Goal: Task Accomplishment & Management: Complete application form

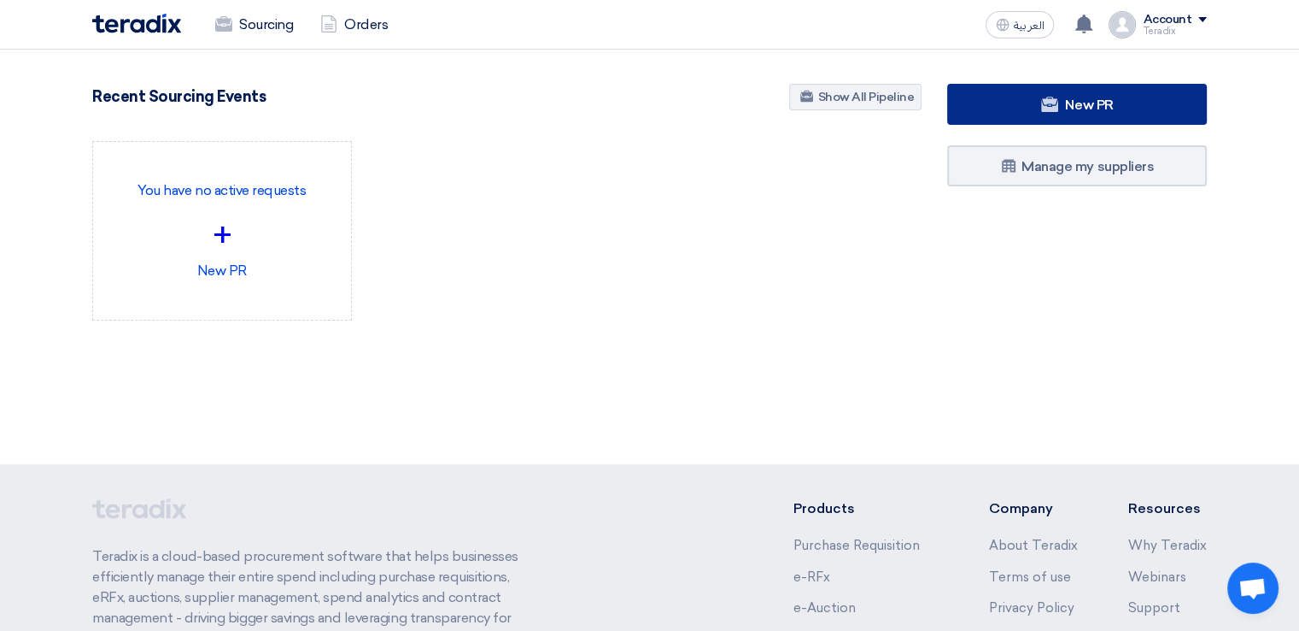
click at [1147, 117] on link "New PR" at bounding box center [1077, 104] width 260 height 41
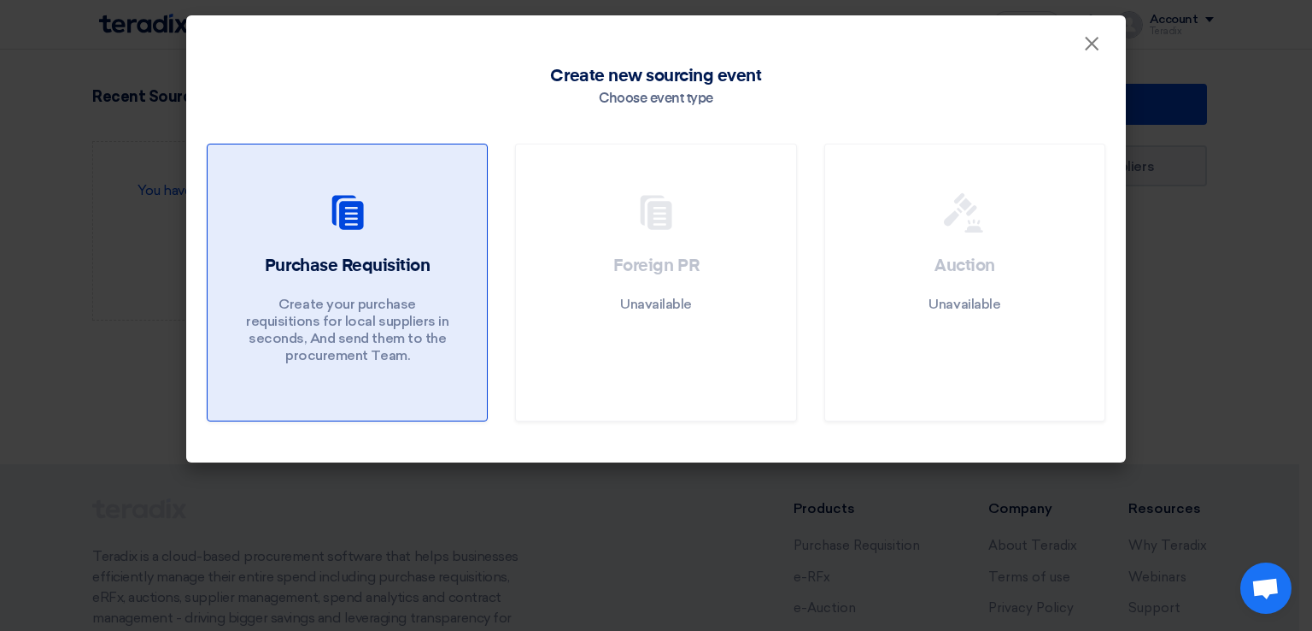
click at [367, 226] on icon at bounding box center [347, 212] width 41 height 41
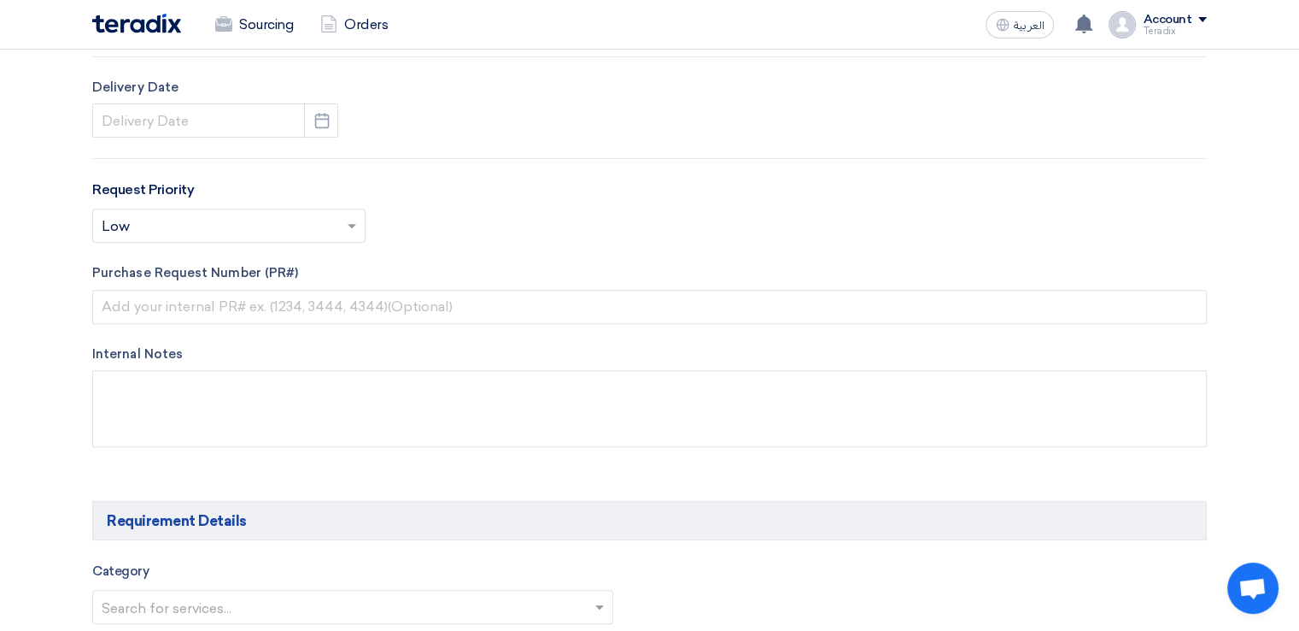
scroll to position [625, 0]
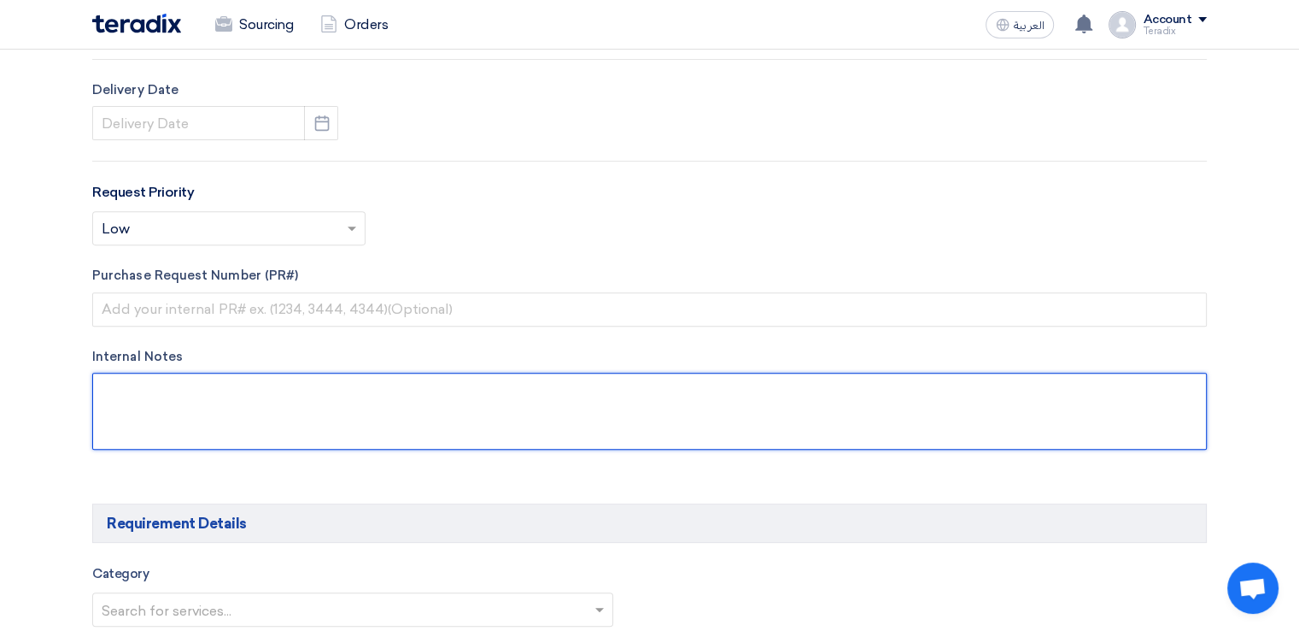
click at [342, 391] on textarea at bounding box center [649, 411] width 1115 height 77
paste textarea "[PERSON_NAME] - LSAW [EMAIL_ADDRESS][DOMAIN_NAME] + 9660568500434(Work) Arabian…"
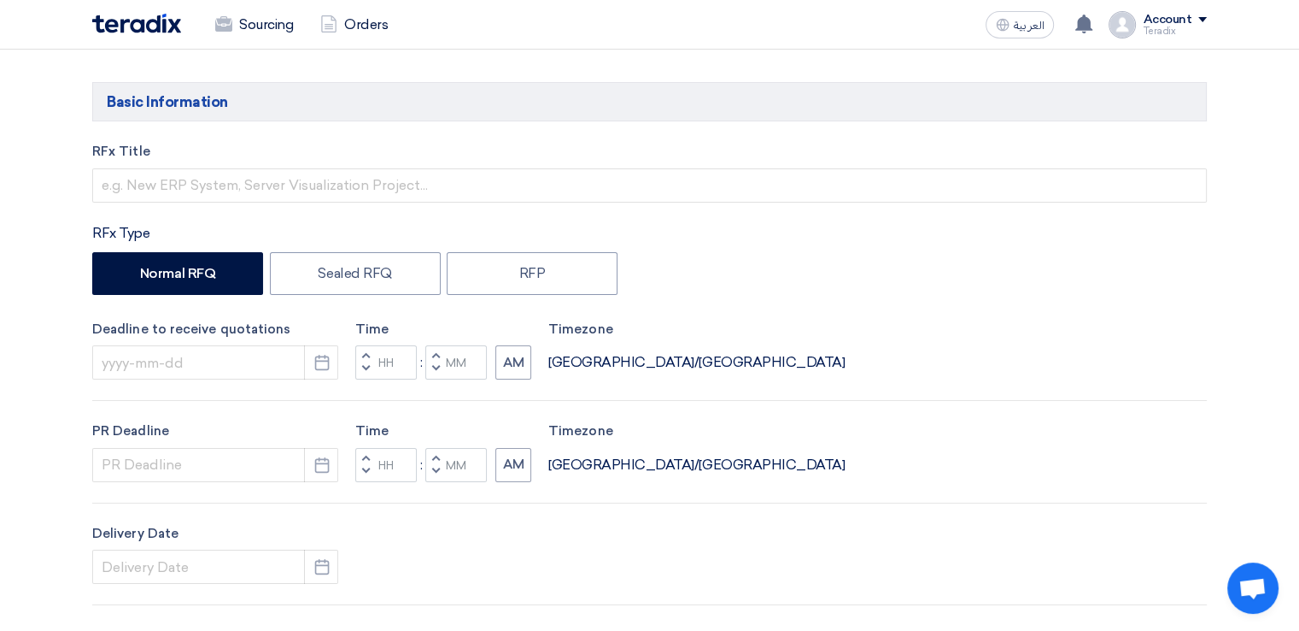
scroll to position [0, 0]
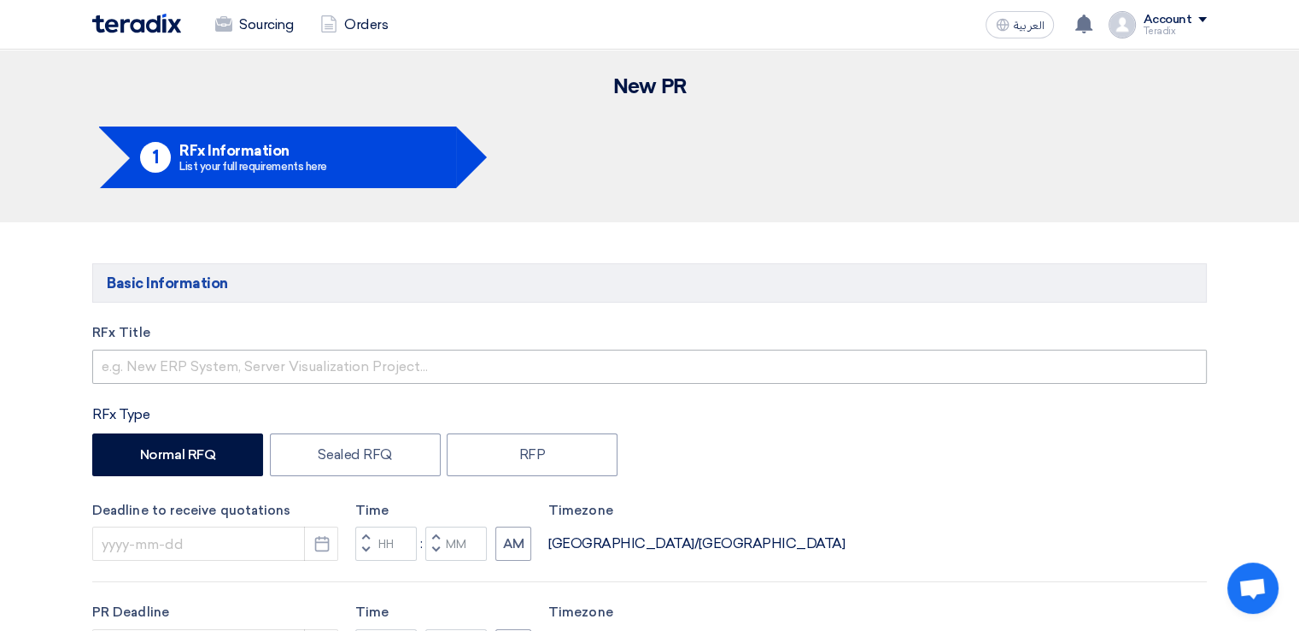
type textarea "[PERSON_NAME] - LSAW [EMAIL_ADDRESS][DOMAIN_NAME] + 9660568500434(Work) Arabian…"
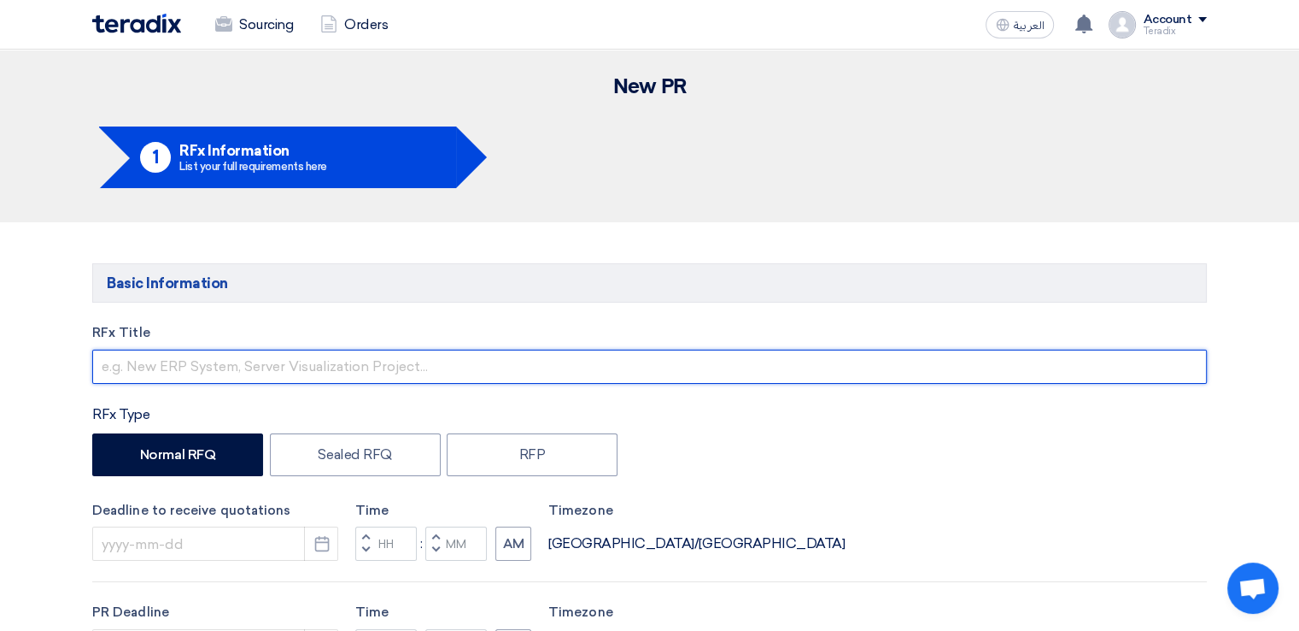
click at [442, 352] on input "text" at bounding box center [649, 366] width 1115 height 34
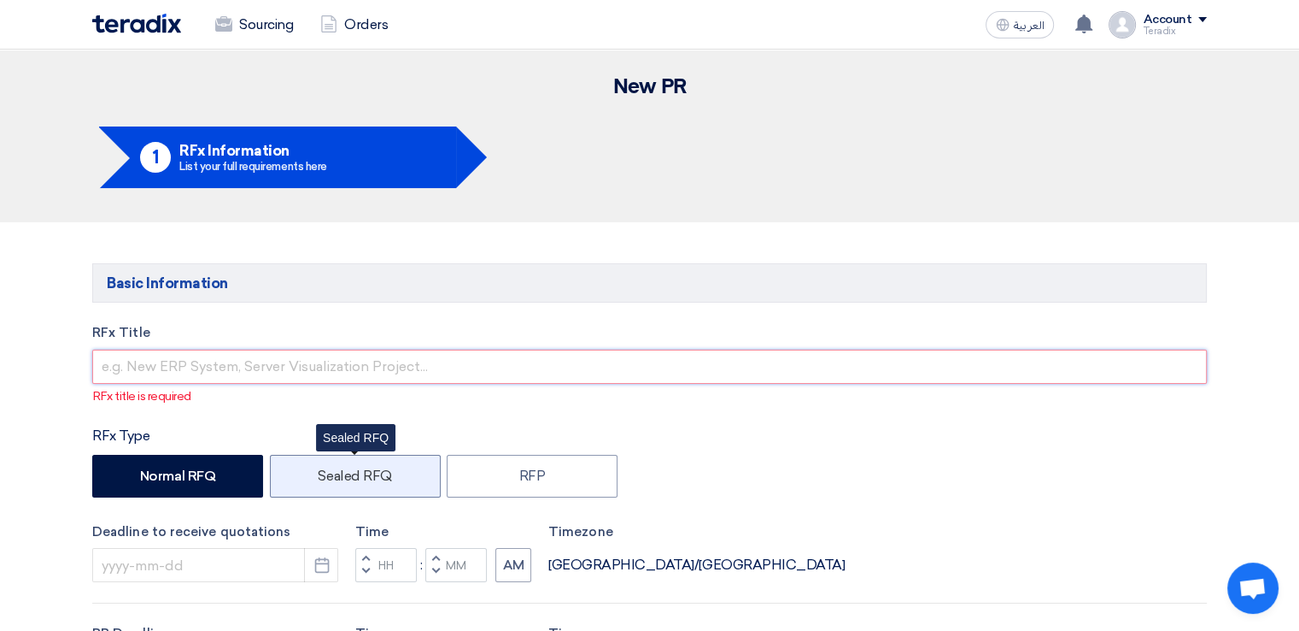
paste input "TUFNOL TUBE - 10 PCS"
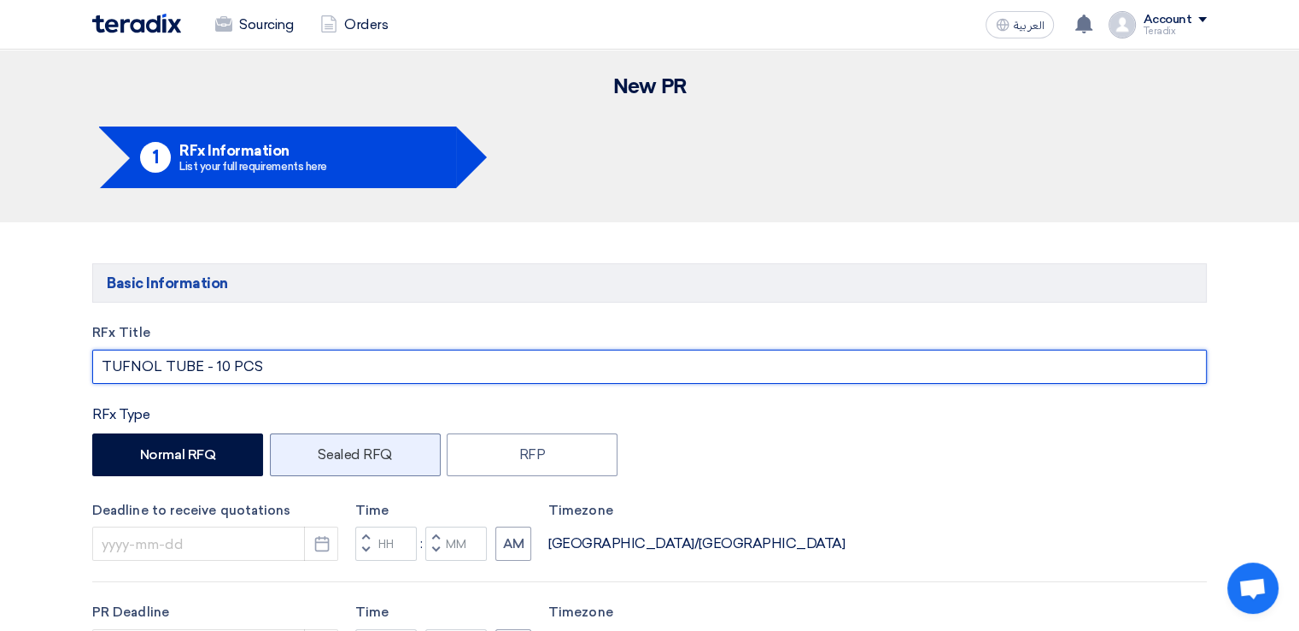
type input "TUFNOL TUBE - 10 PCS"
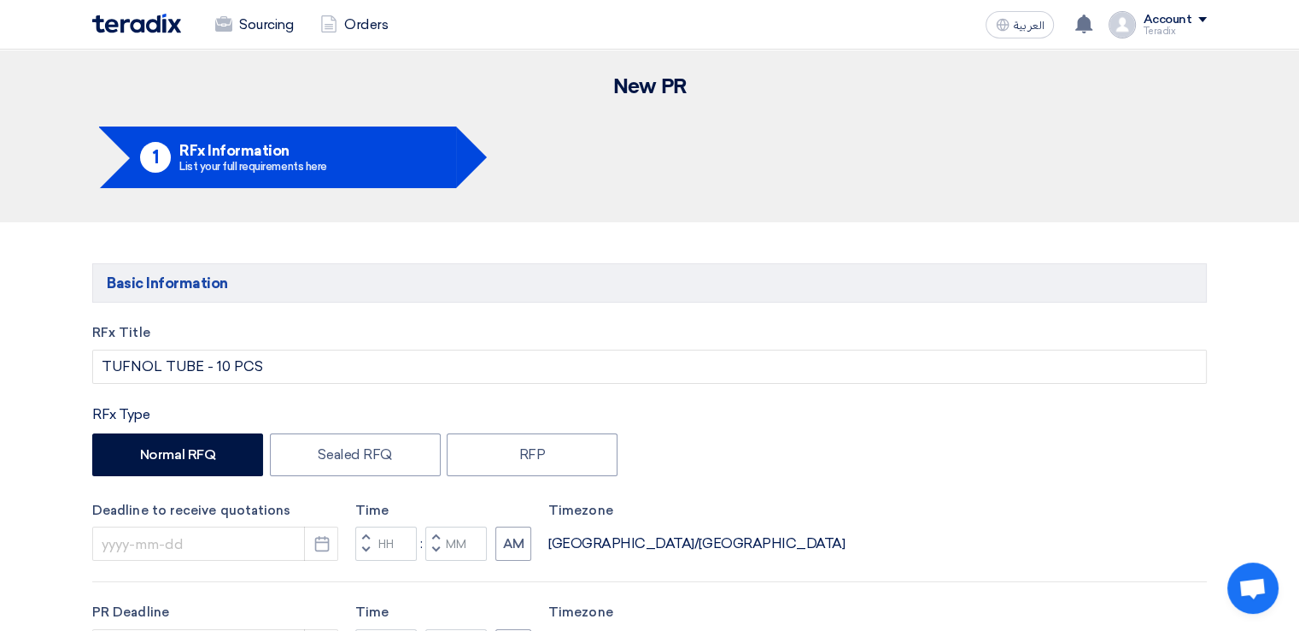
drag, startPoint x: 342, startPoint y: 490, endPoint x: 608, endPoint y: 428, distance: 273.6
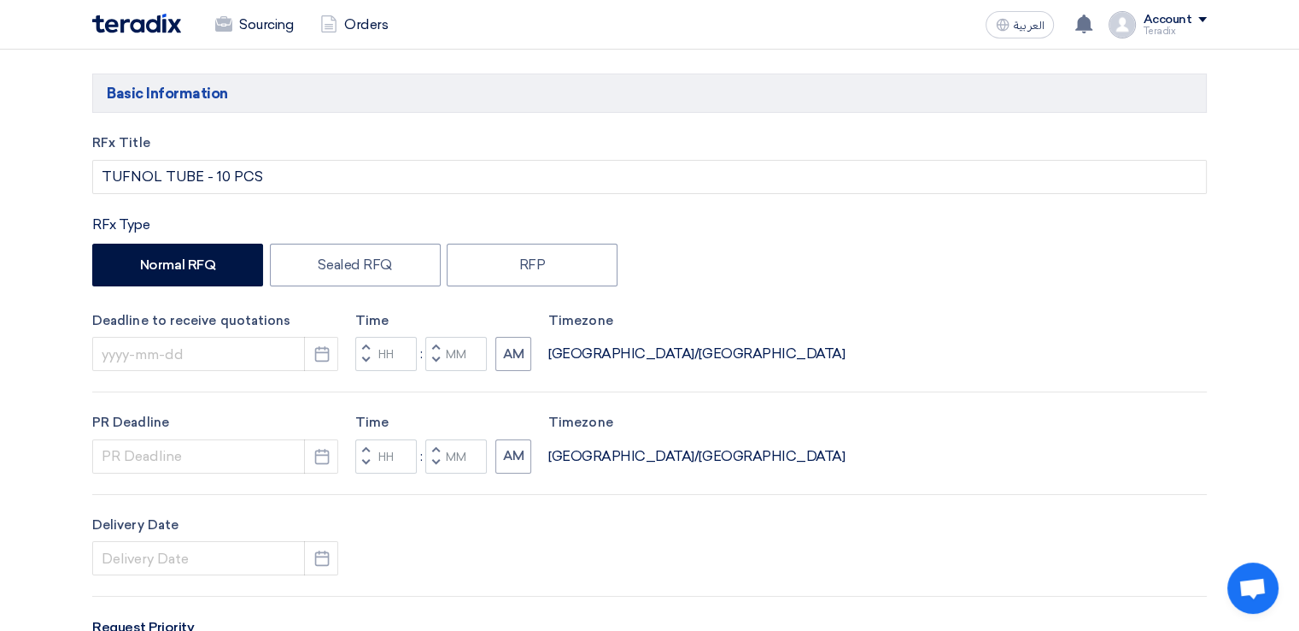
scroll to position [199, 0]
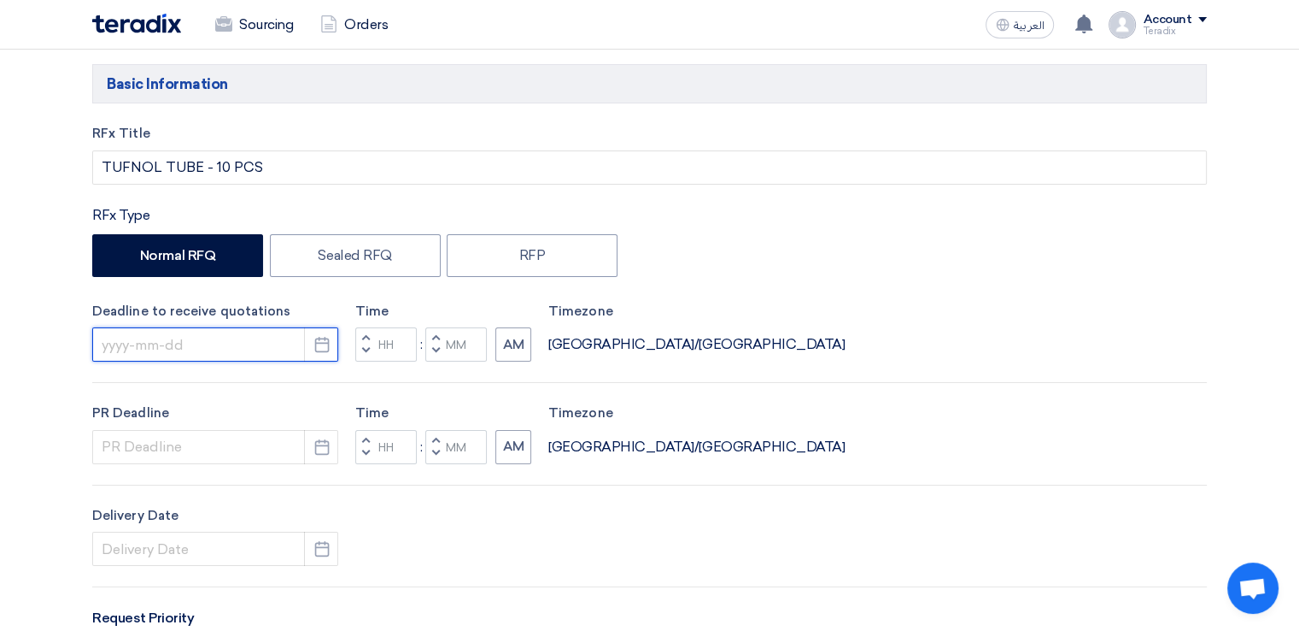
click at [245, 339] on input at bounding box center [215, 344] width 246 height 34
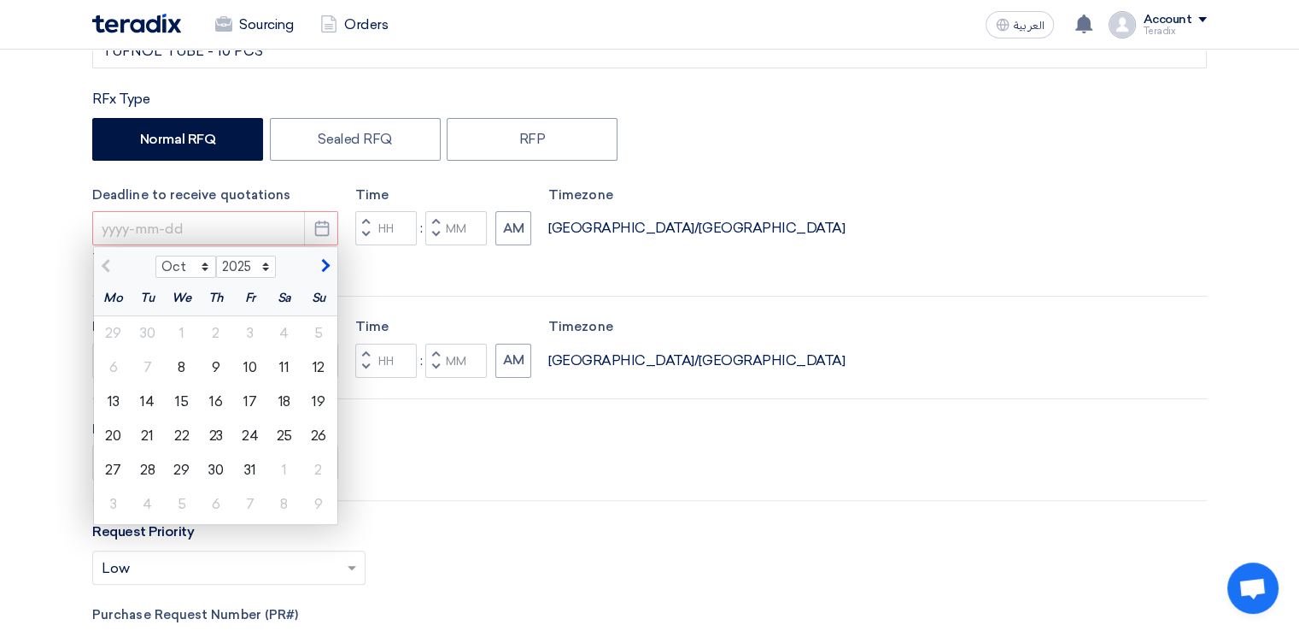
scroll to position [319, 0]
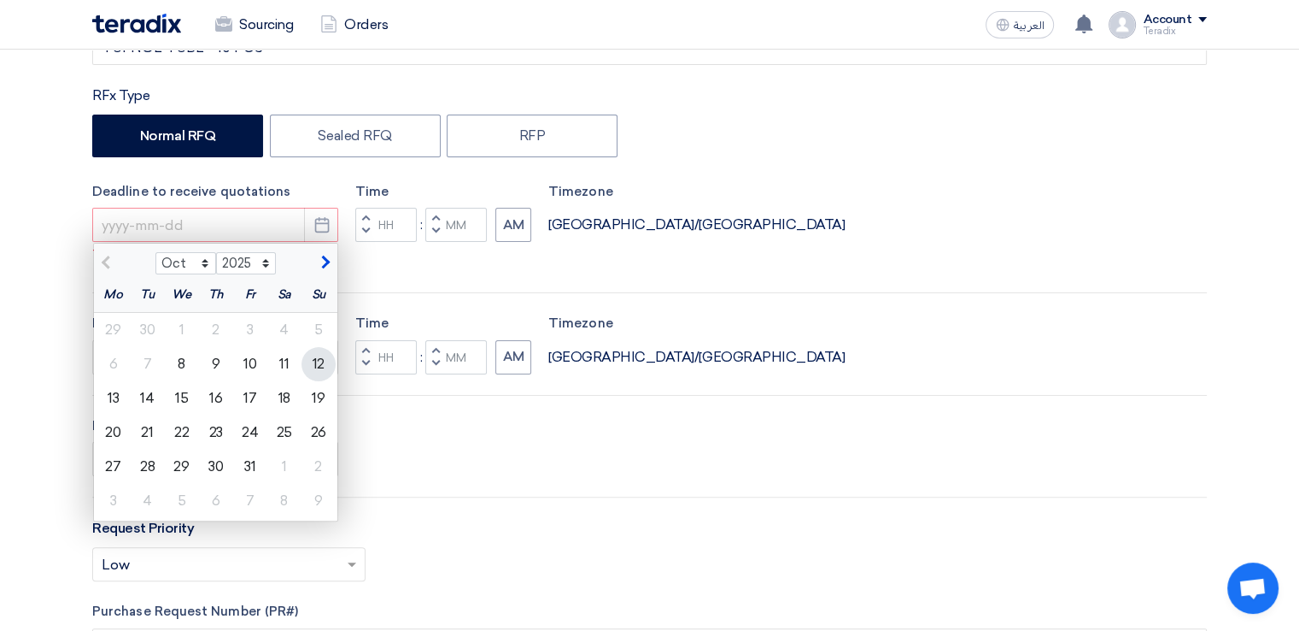
click at [314, 363] on div "12" at bounding box center [319, 364] width 34 height 34
type input "[DATE]"
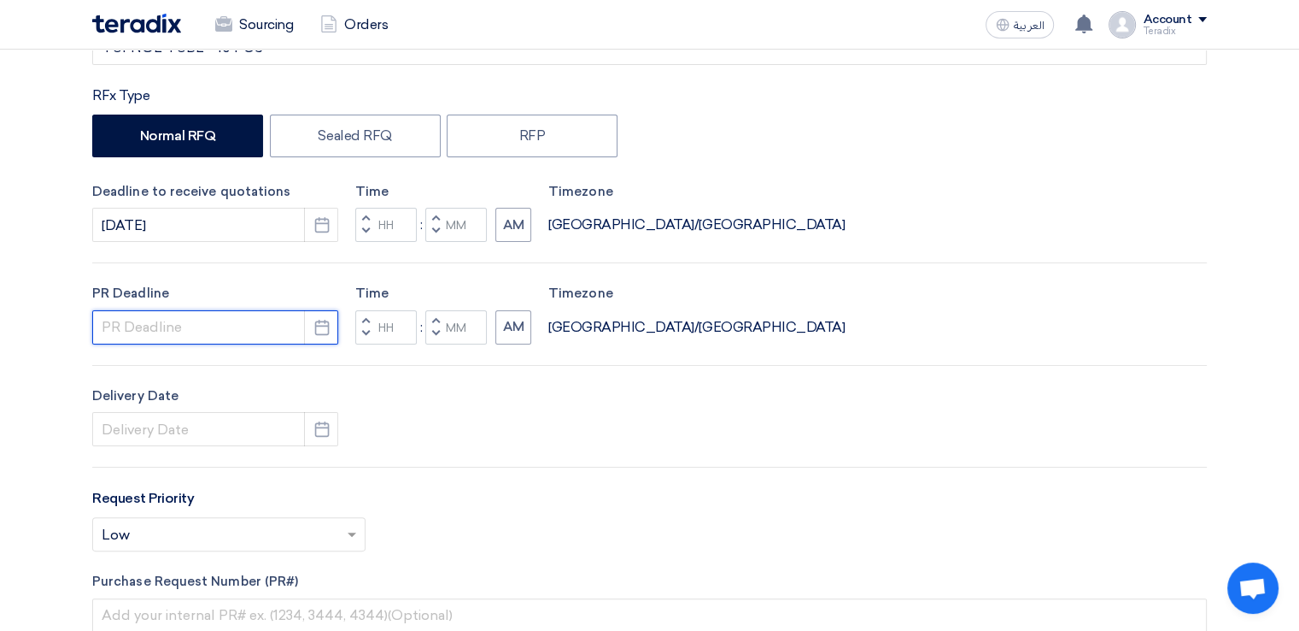
click at [249, 325] on input at bounding box center [215, 327] width 246 height 34
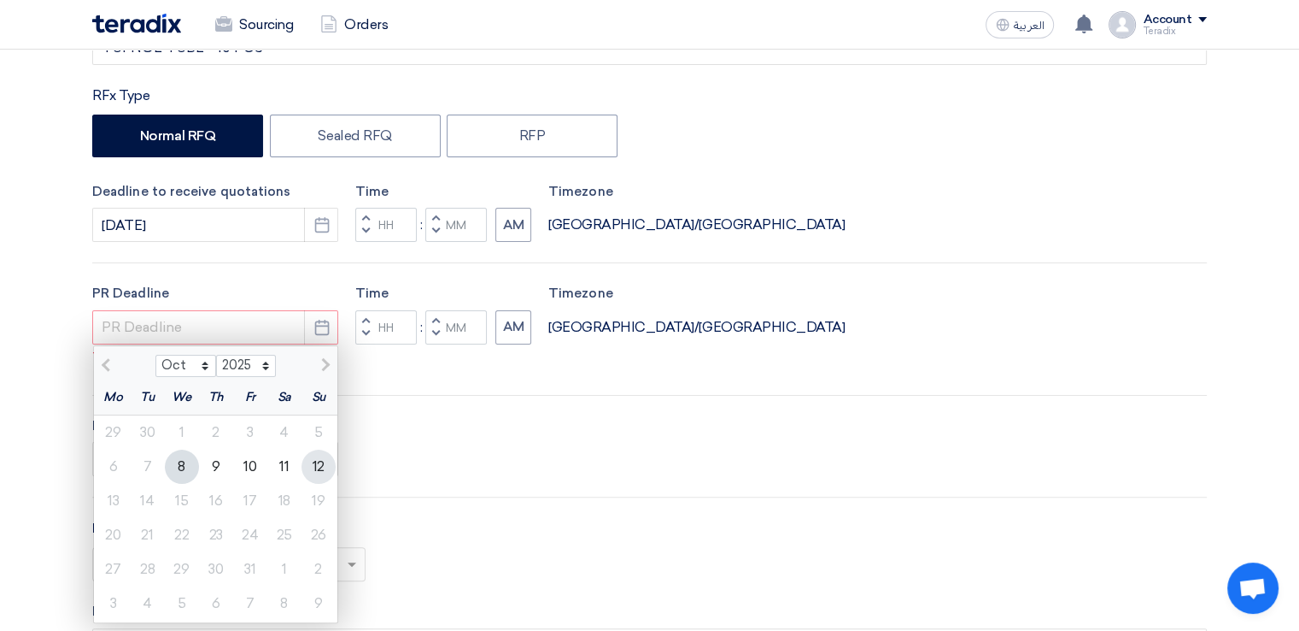
click at [315, 455] on div "12" at bounding box center [319, 466] width 34 height 34
type input "[DATE]"
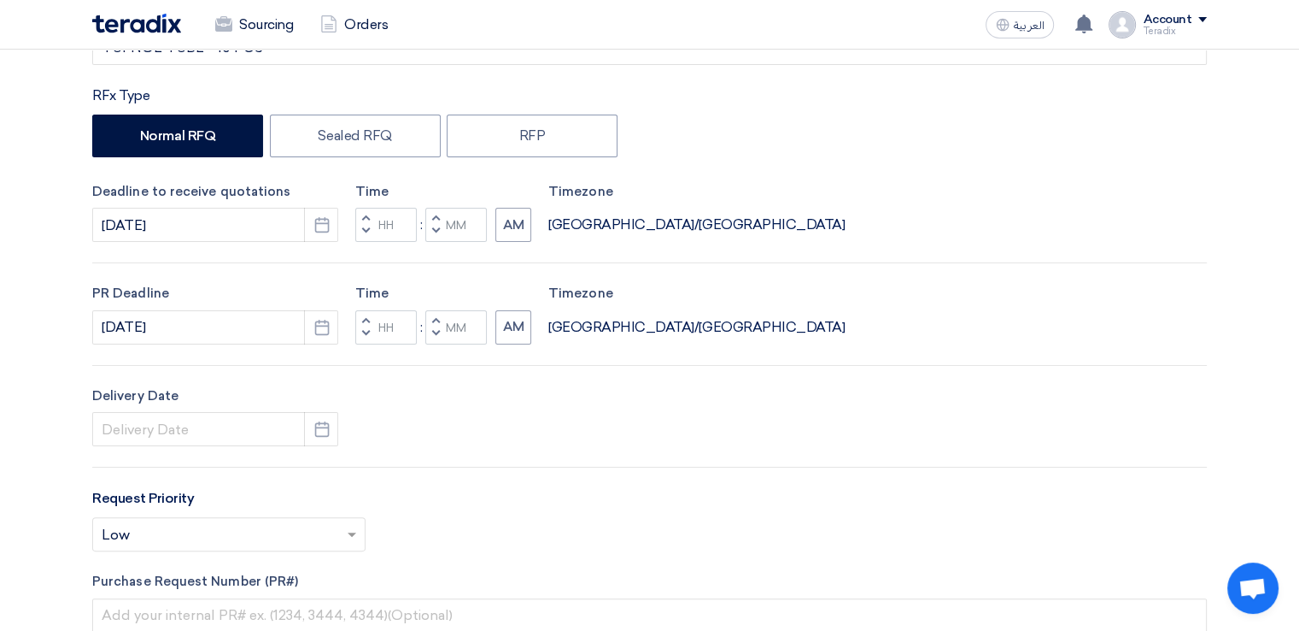
click at [428, 230] on button "Decrement minutes" at bounding box center [435, 231] width 21 height 21
type input "11"
type input "59"
click at [434, 333] on span "button" at bounding box center [436, 333] width 6 height 10
type input "11"
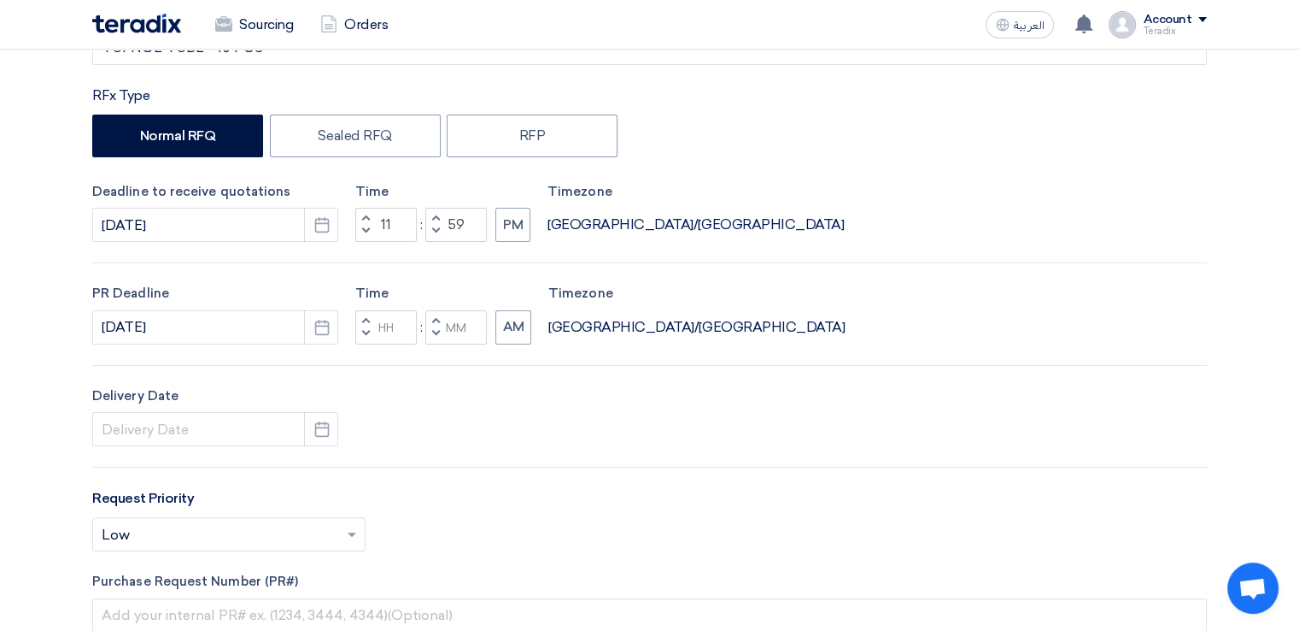
type input "59"
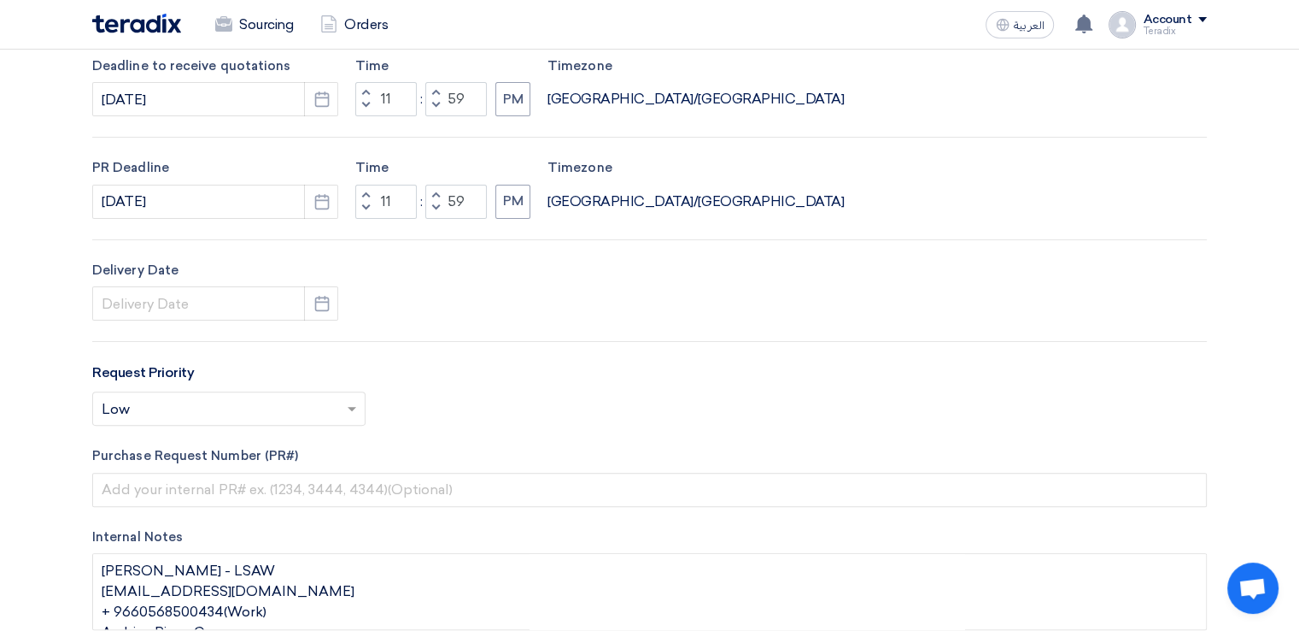
scroll to position [458, 0]
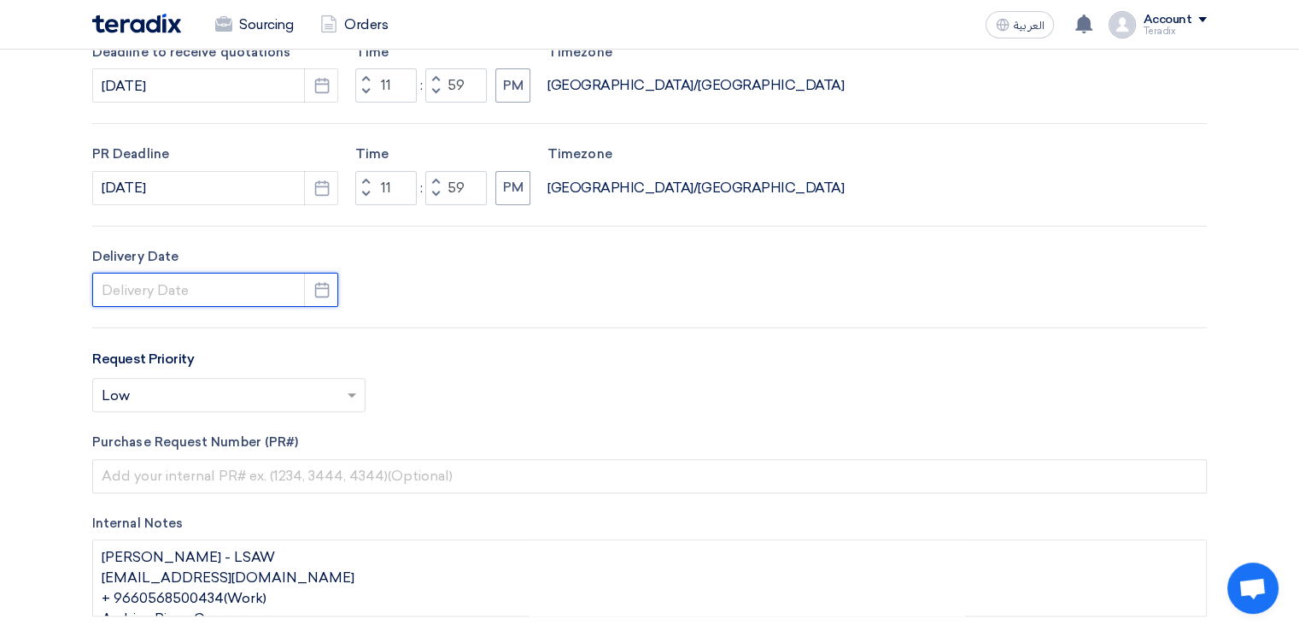
click at [181, 291] on input at bounding box center [215, 290] width 246 height 34
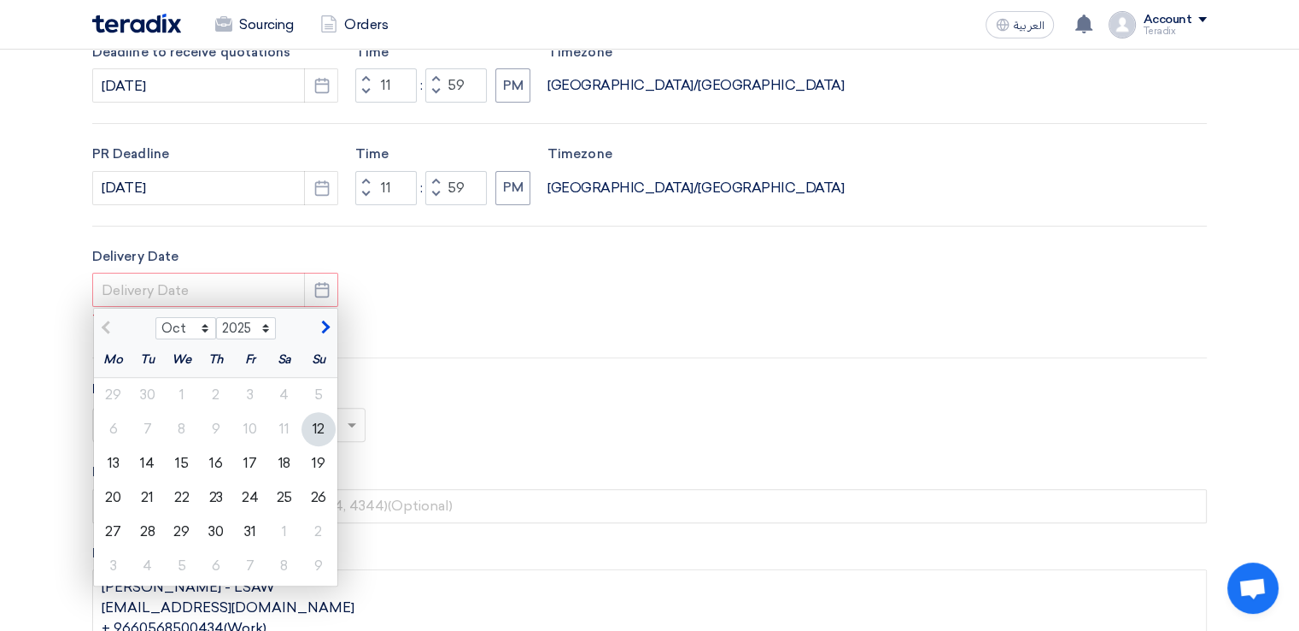
click at [322, 428] on div "12" at bounding box center [319, 429] width 34 height 34
type input "[DATE]"
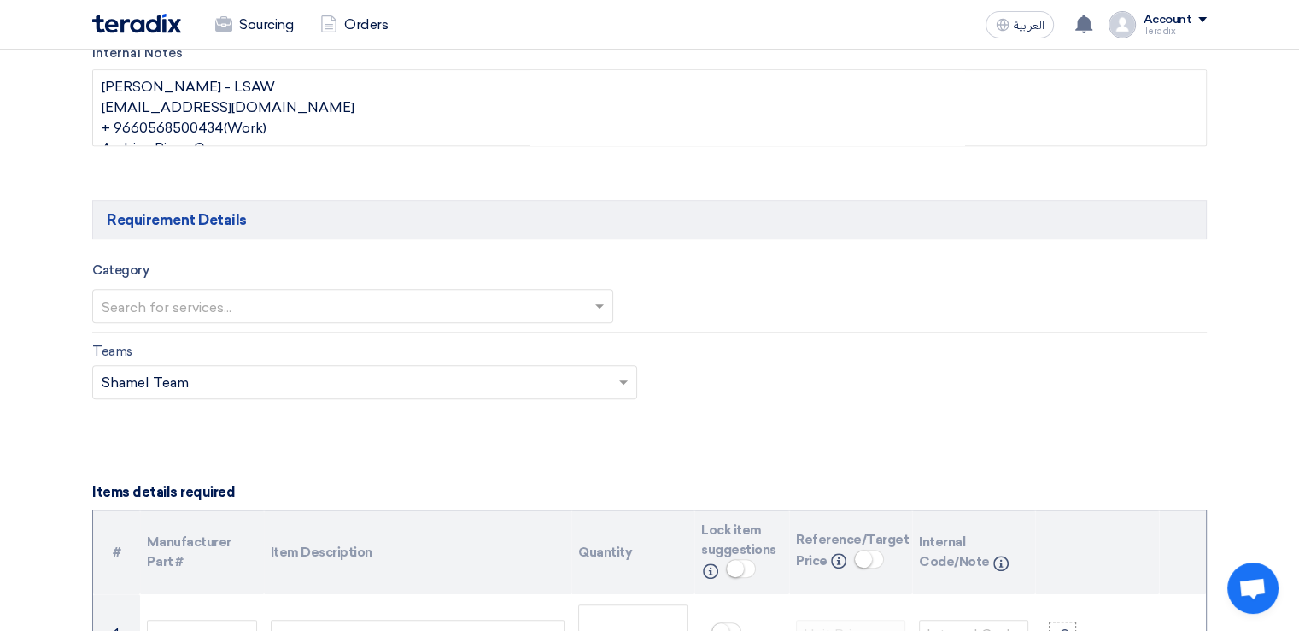
scroll to position [930, 0]
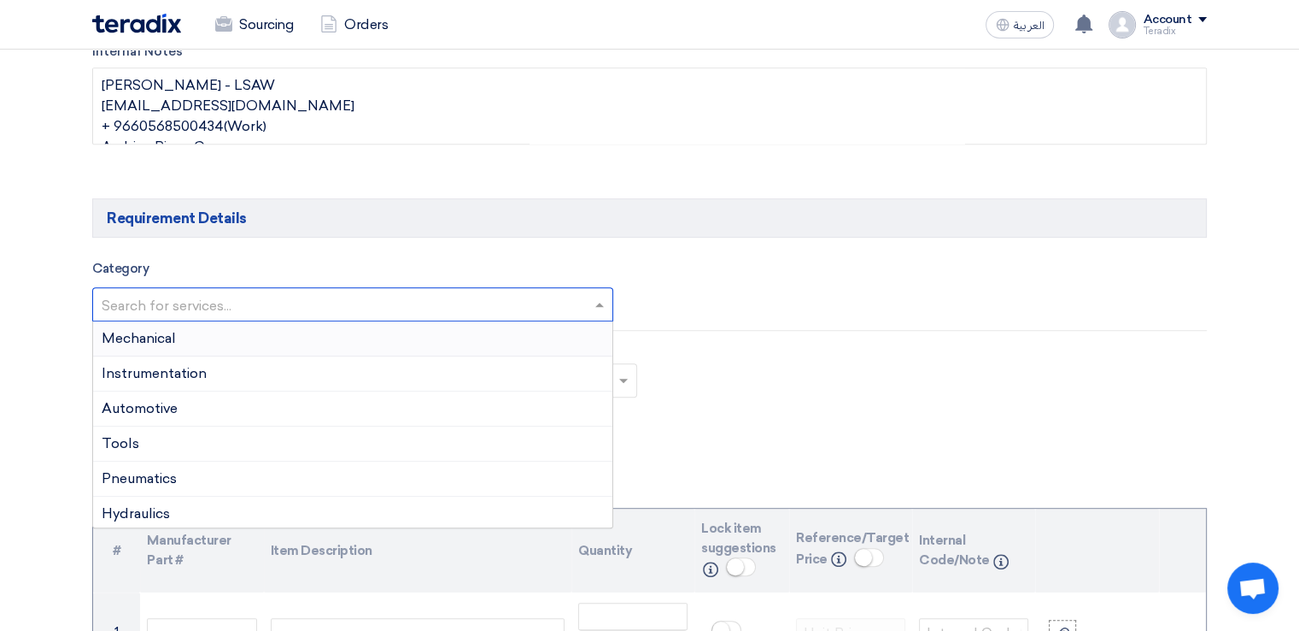
click at [537, 295] on input "text" at bounding box center [344, 305] width 485 height 28
click at [519, 356] on div "Instrumentation" at bounding box center [352, 373] width 519 height 35
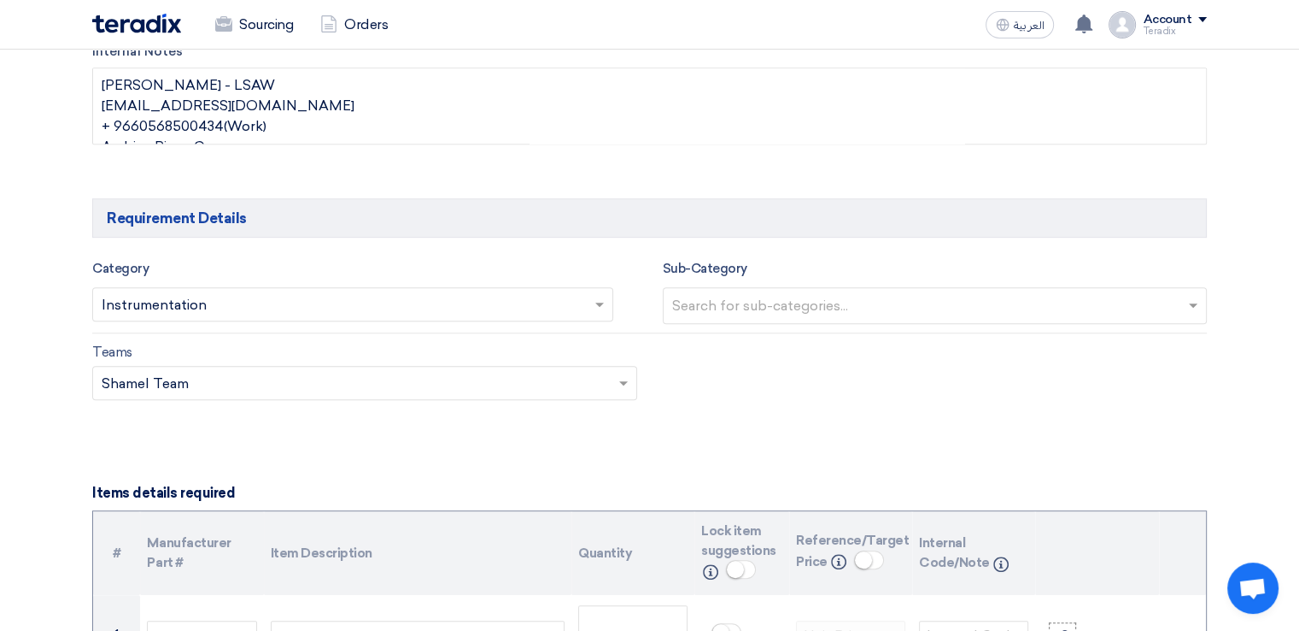
click at [533, 375] on input "text" at bounding box center [356, 385] width 509 height 28
click at [701, 364] on div "Teams Teams.. × Shamel Team ×" at bounding box center [649, 382] width 1141 height 80
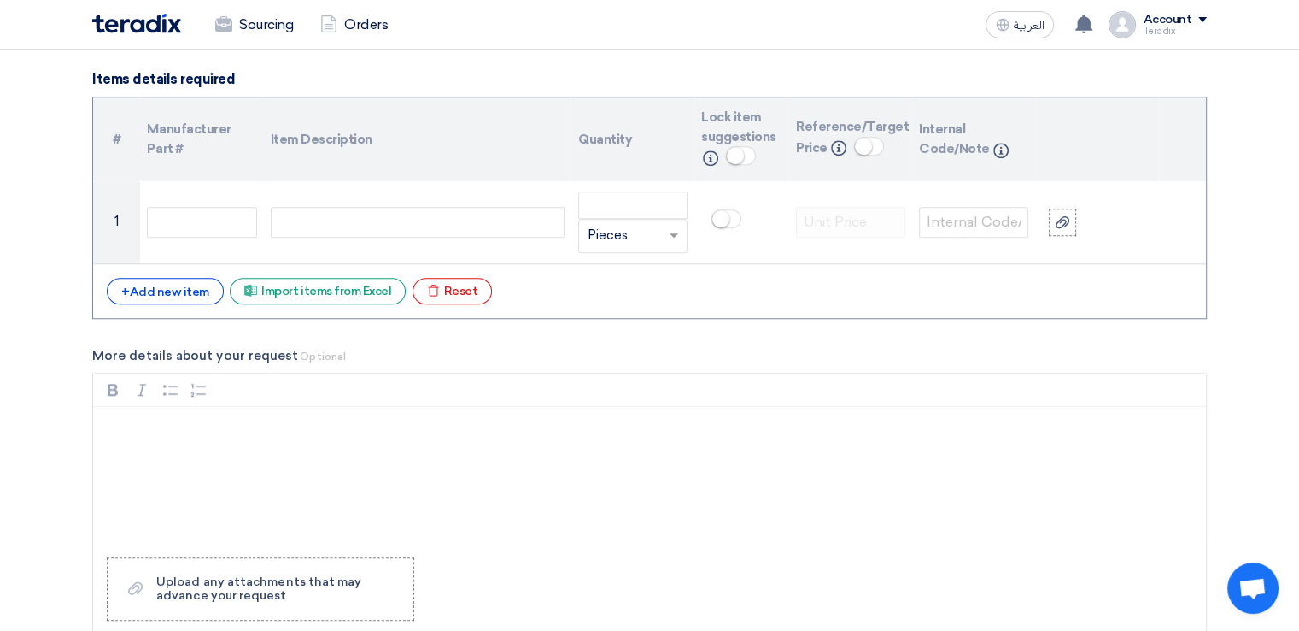
scroll to position [1355, 0]
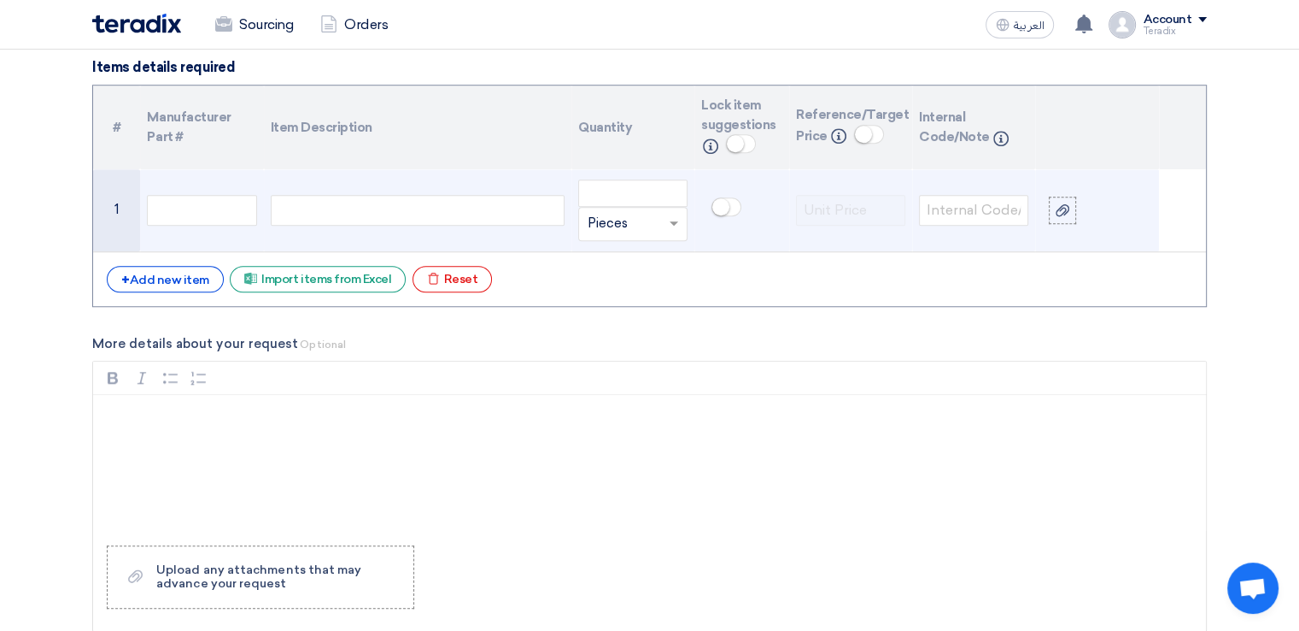
click at [434, 206] on div at bounding box center [418, 210] width 294 height 31
paste div
click at [434, 206] on div at bounding box center [418, 210] width 294 height 31
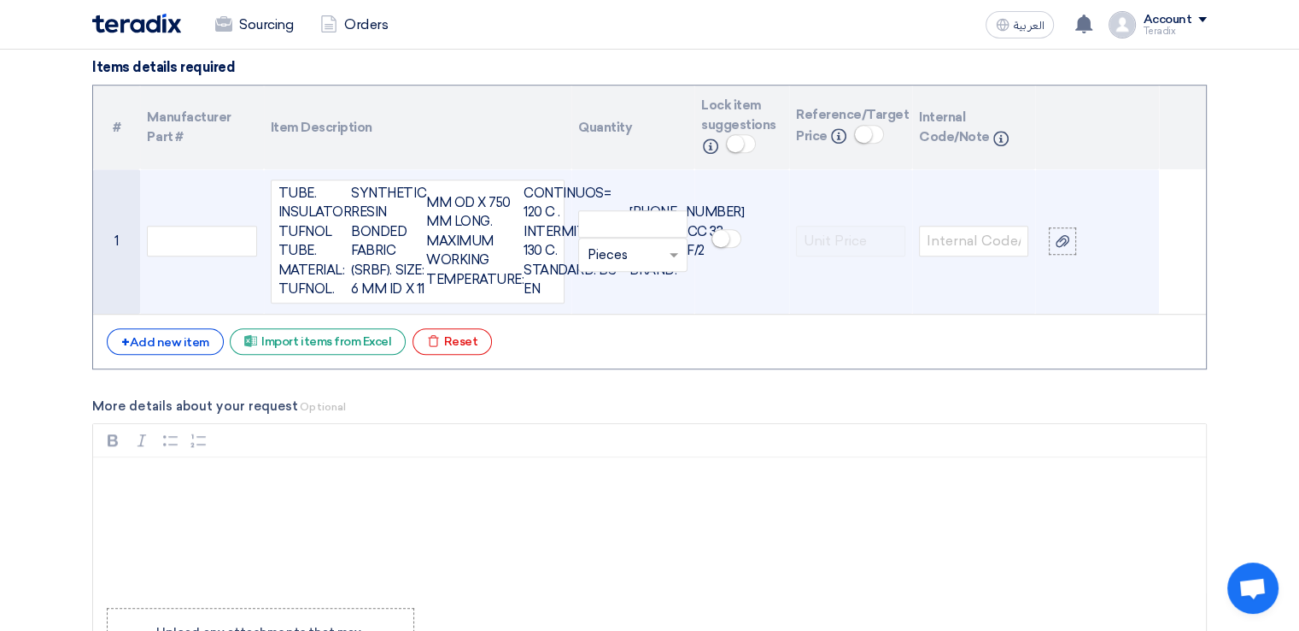
scroll to position [1340, 0]
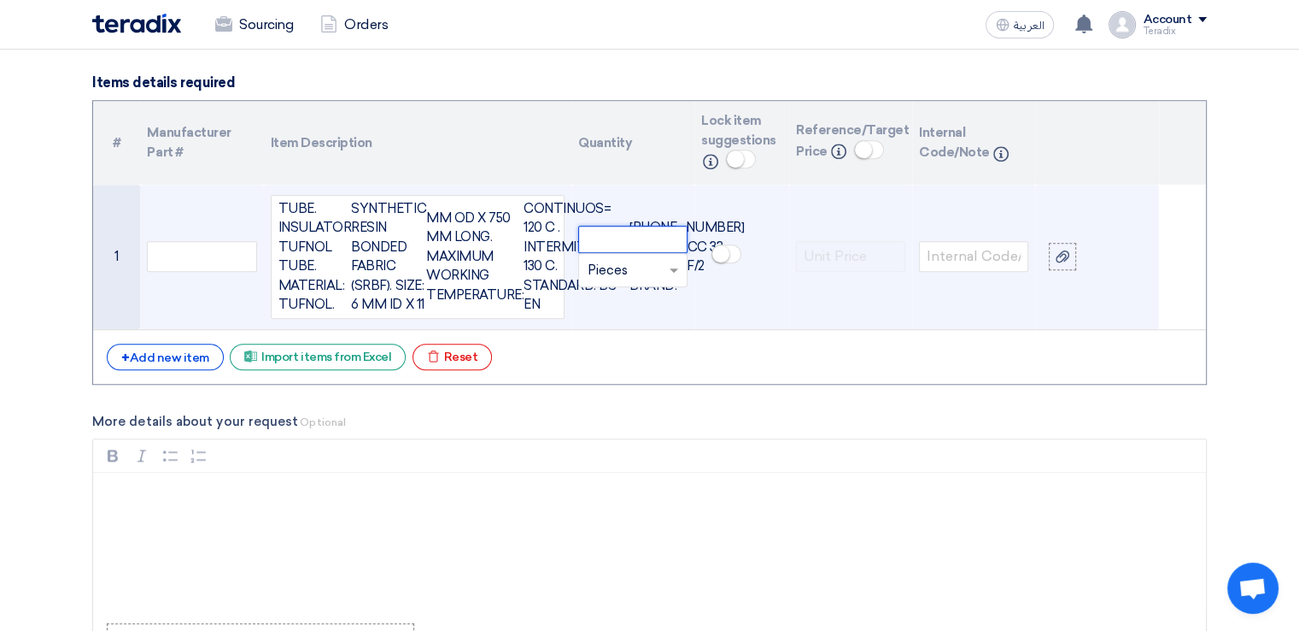
click at [642, 253] on input "number" at bounding box center [632, 239] width 109 height 27
click at [420, 330] on td "TUBE. INSULATOR TUFNOL TUBE. MATERIAL: TUFNOL. SYNTHETIC RESIN BONDED FABRIC (S…" at bounding box center [418, 257] width 308 height 145
click at [419, 319] on div "TUBE. INSULATOR TUFNOL TUBE. MATERIAL: TUFNOL. SYNTHETIC RESIN BONDED FABRIC (S…" at bounding box center [418, 257] width 294 height 124
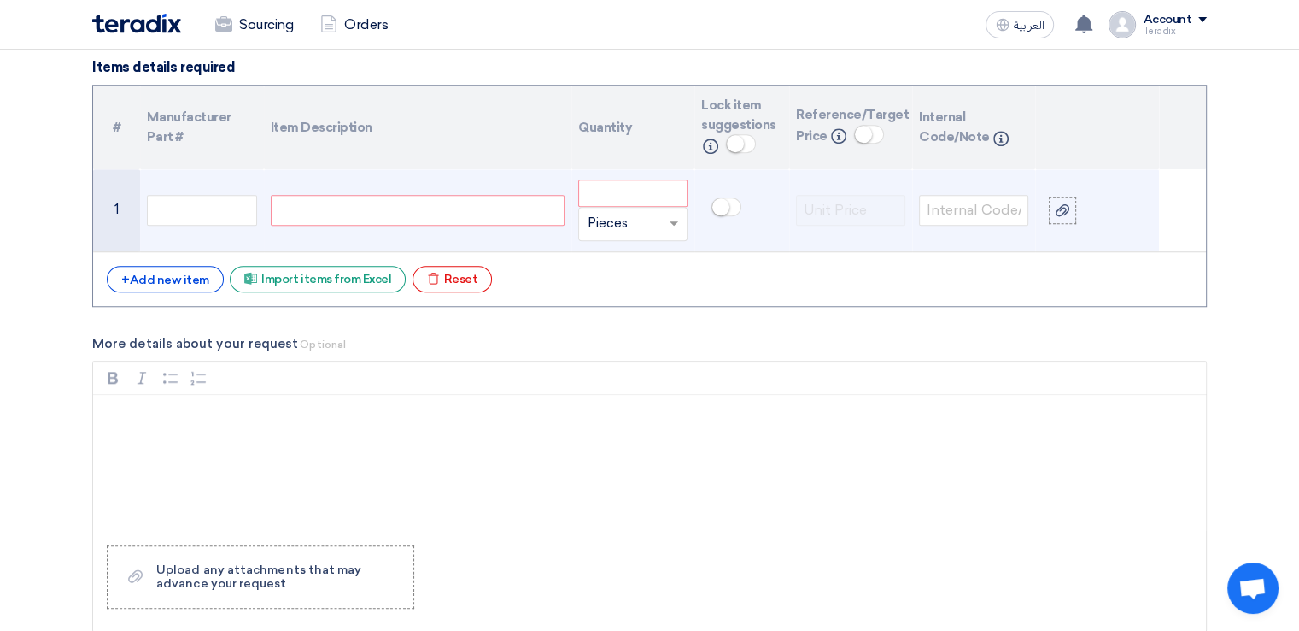
click at [446, 208] on div at bounding box center [418, 210] width 294 height 31
click at [387, 212] on div at bounding box center [418, 210] width 294 height 31
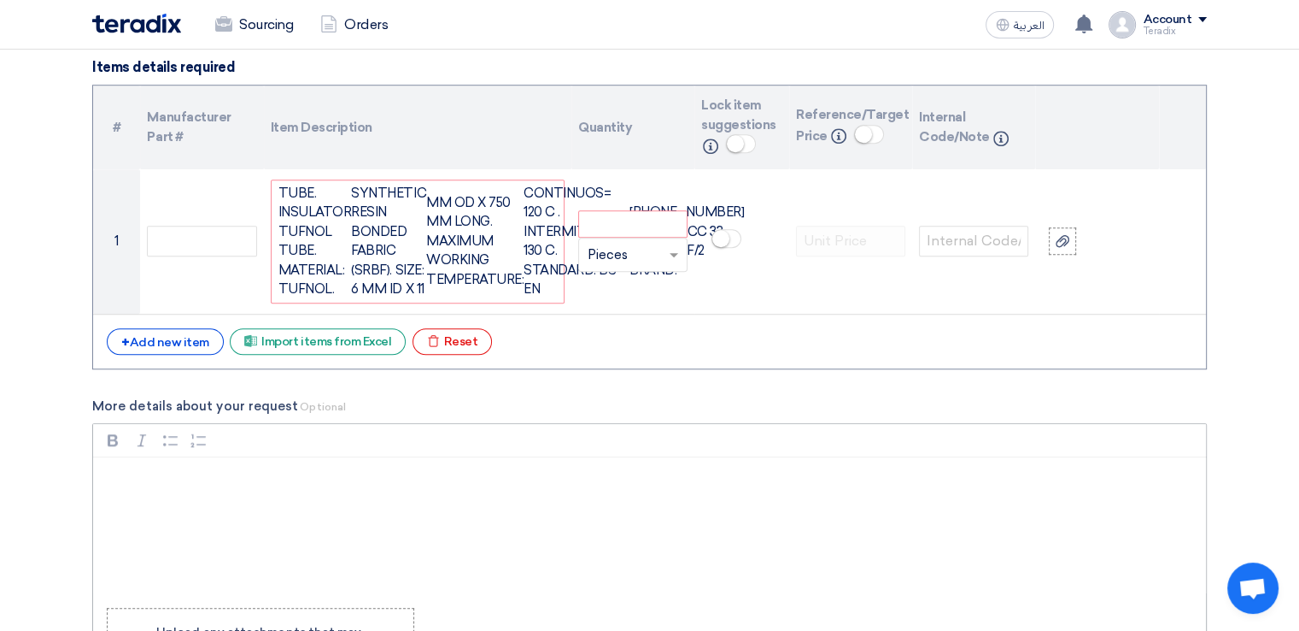
scroll to position [1340, 0]
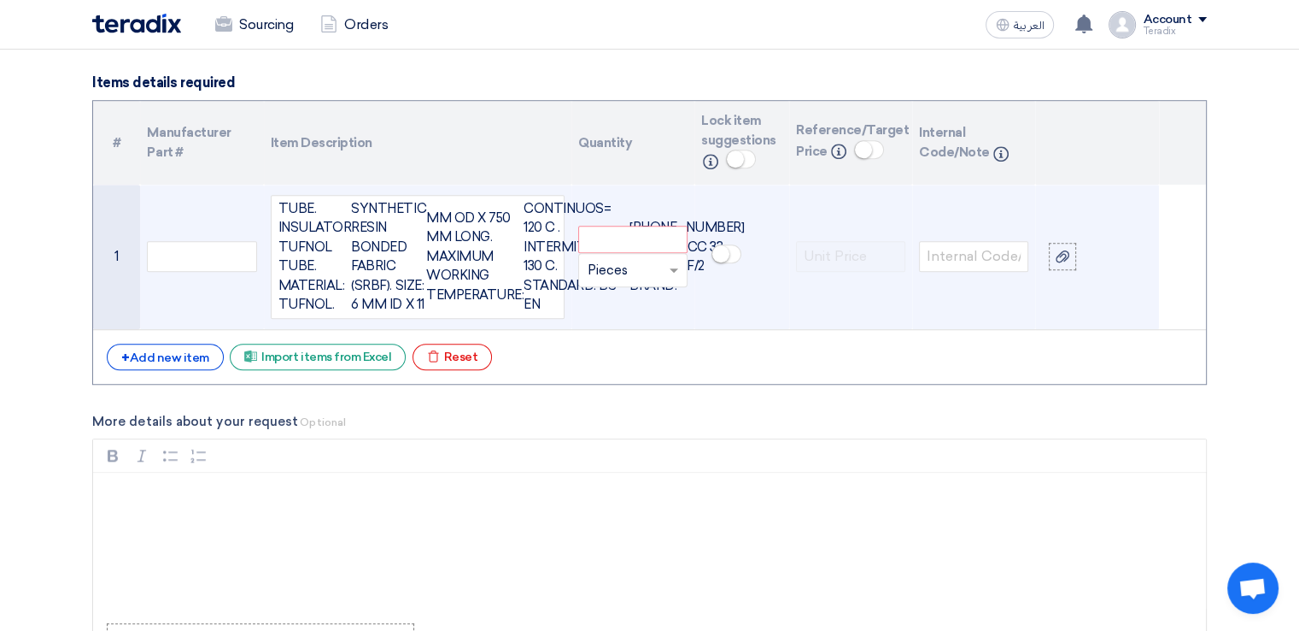
click at [348, 209] on div "TUBE. INSULATOR TUFNOL TUBE. MATERIAL: TUFNOL." at bounding box center [315, 256] width 73 height 115
click at [660, 247] on input "number" at bounding box center [632, 239] width 109 height 27
type input "10"
click at [666, 277] on span at bounding box center [676, 271] width 21 height 20
type input "ح"
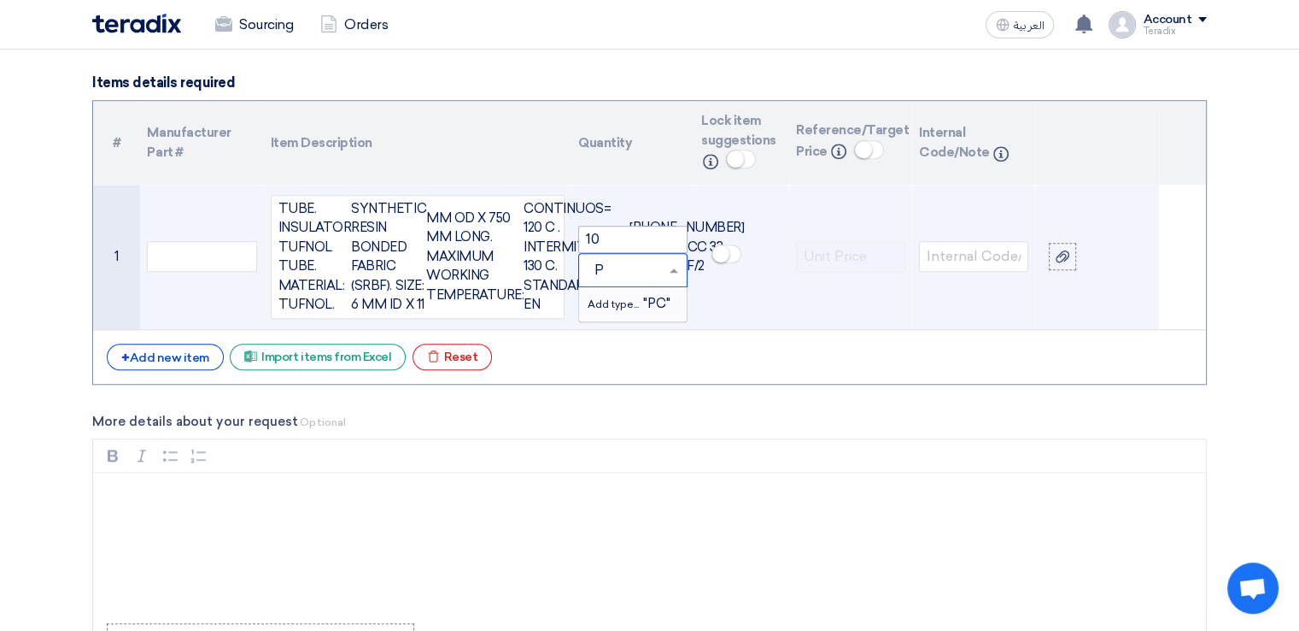
type input "PC"
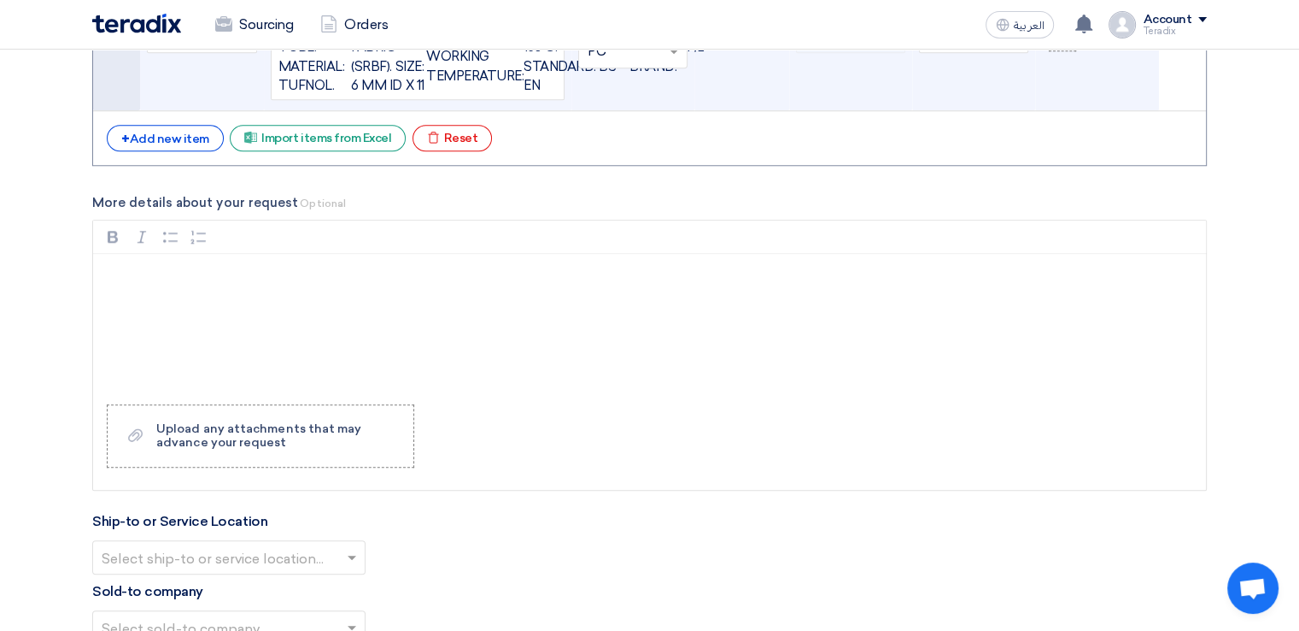
scroll to position [1559, 0]
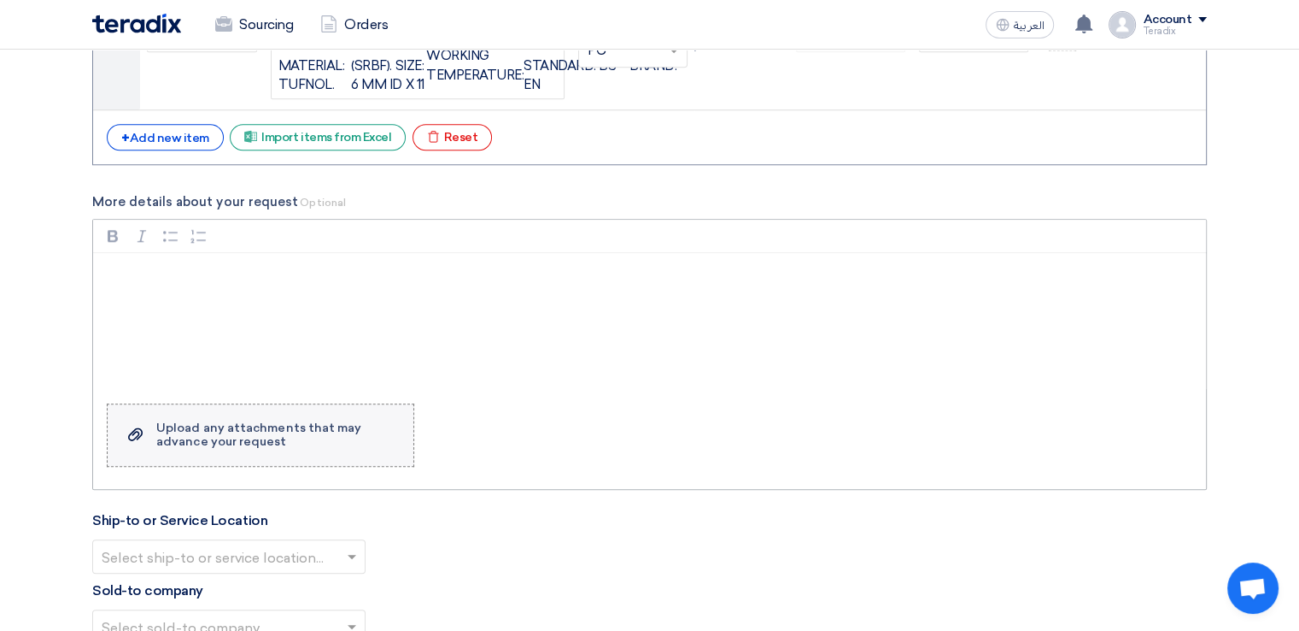
click at [314, 436] on div "Upload any attachments that may advance your request" at bounding box center [276, 434] width 240 height 27
click at [0, 0] on input "Upload a file Upload any attachments that may advance your request" at bounding box center [0, 0] width 0 height 0
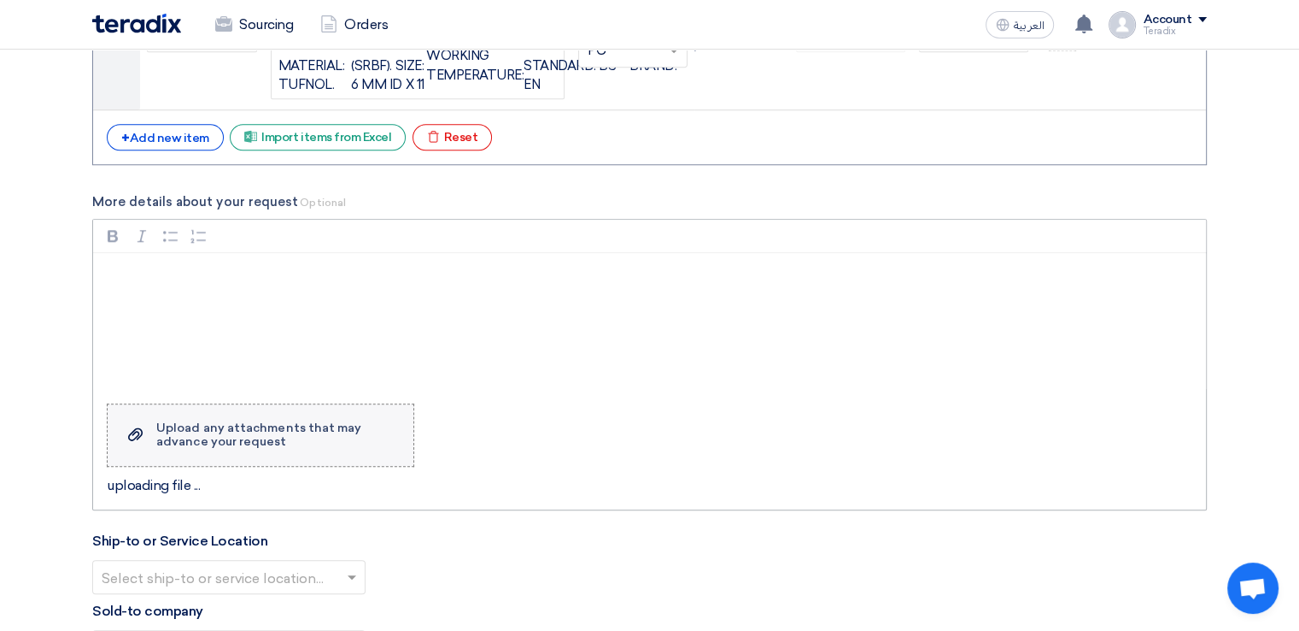
click at [331, 440] on div "Upload any attachments that may advance your request" at bounding box center [276, 434] width 240 height 27
click at [0, 0] on input "Upload a file Upload any attachments that may advance your request" at bounding box center [0, 0] width 0 height 0
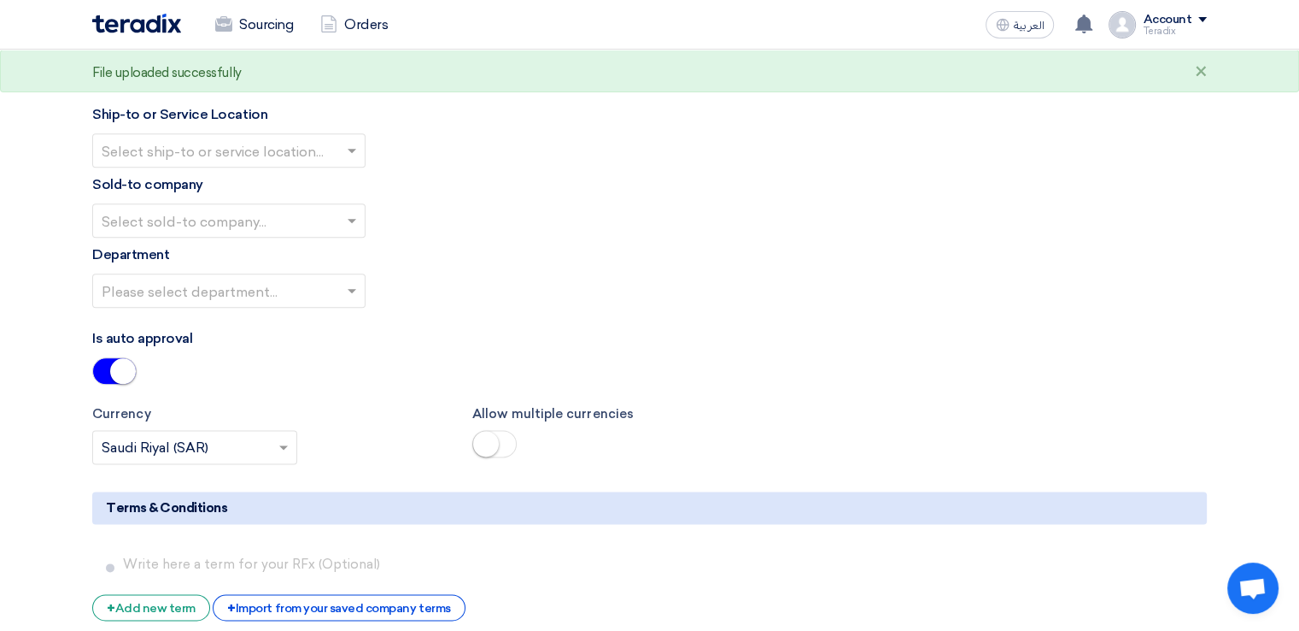
scroll to position [2064, 0]
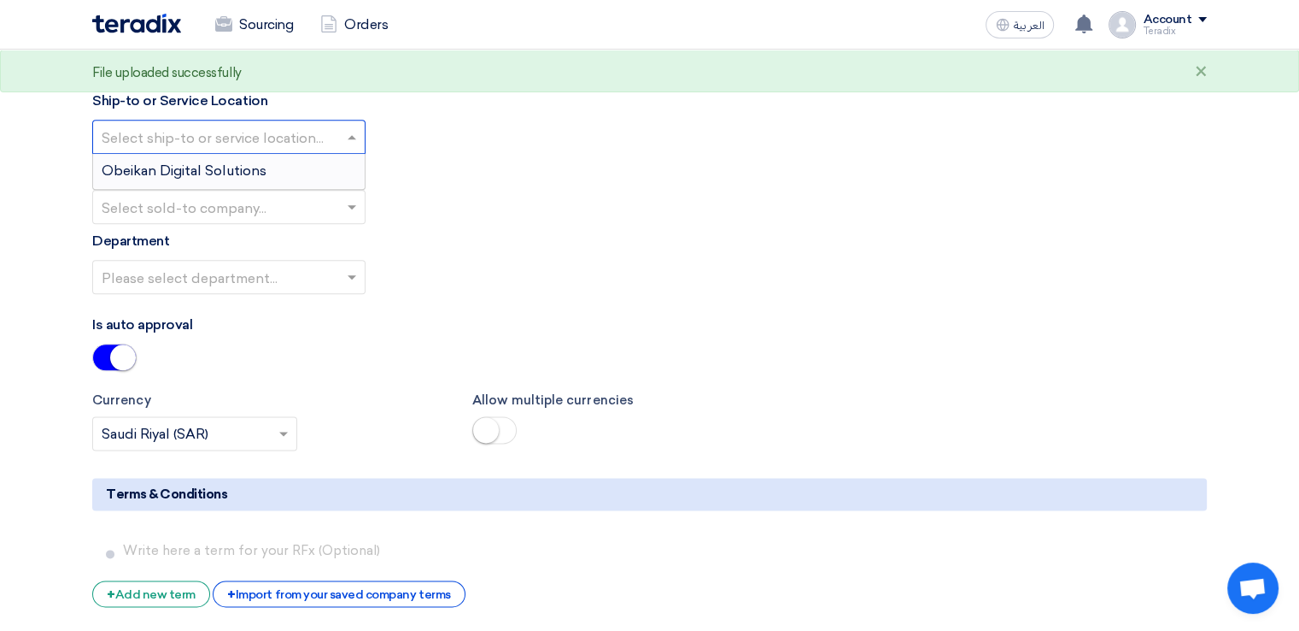
click at [257, 152] on input "text" at bounding box center [221, 138] width 238 height 28
click at [261, 170] on div "Obeikan Digital Solutions" at bounding box center [229, 171] width 272 height 34
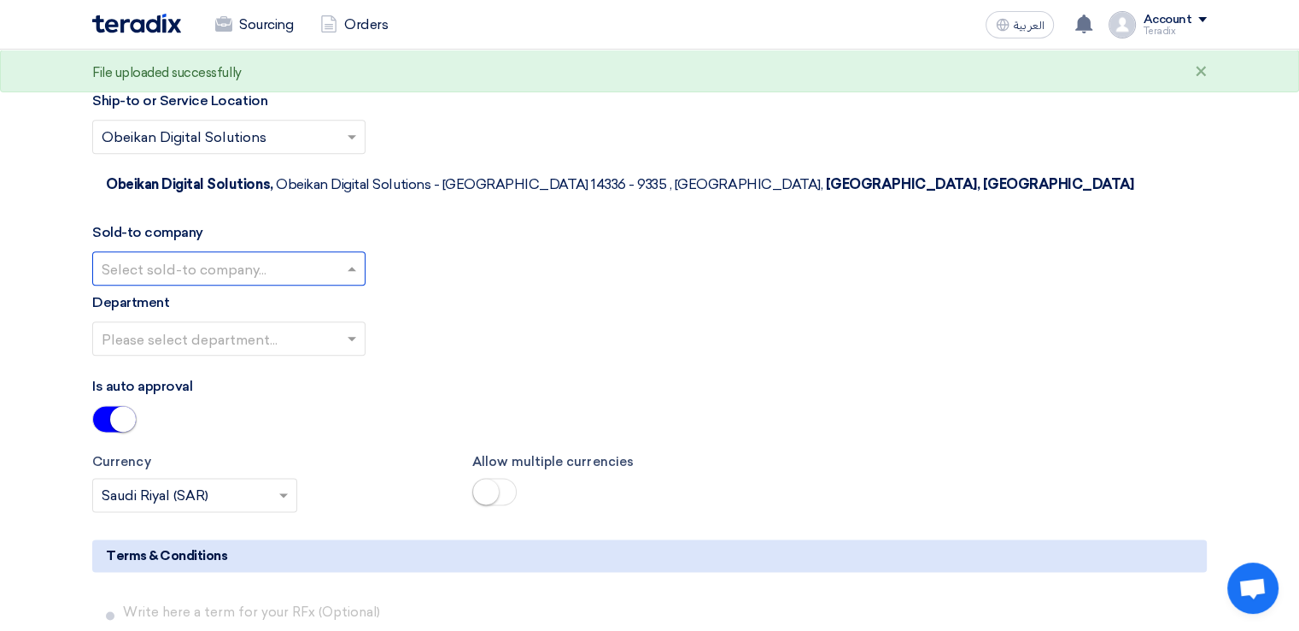
click at [263, 254] on div at bounding box center [229, 268] width 272 height 28
click at [261, 294] on span "SHAMEL / Obeikan Digital Solutions" at bounding box center [221, 302] width 238 height 16
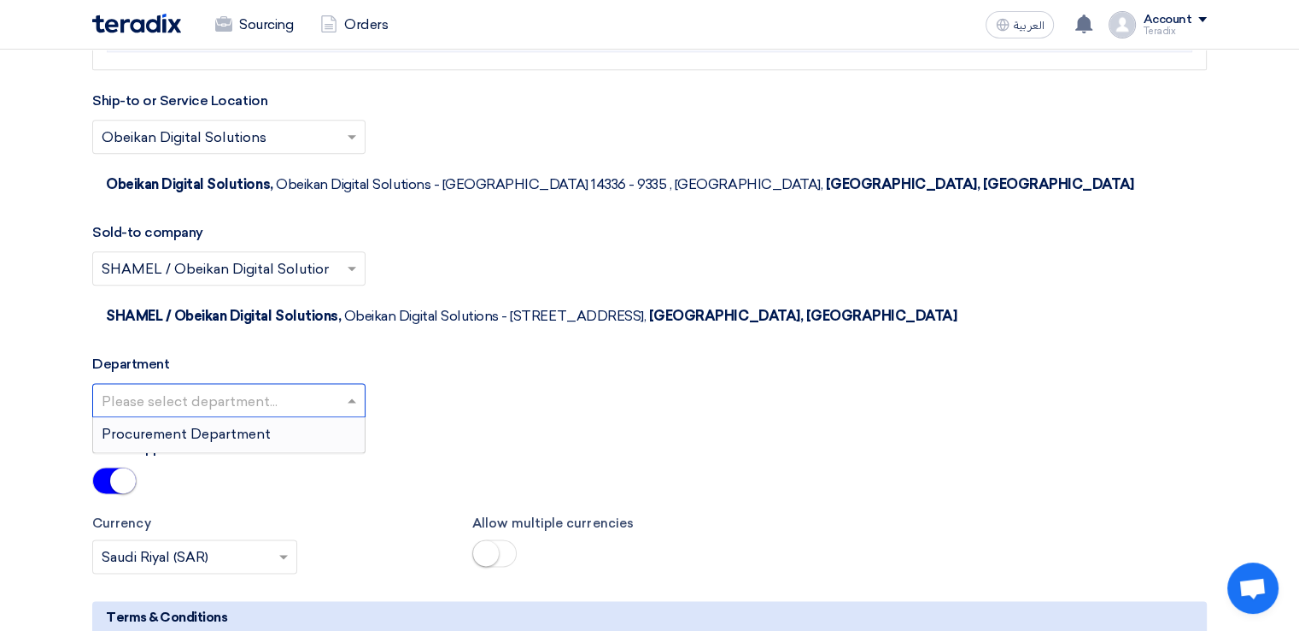
click at [263, 387] on input "text" at bounding box center [221, 401] width 238 height 28
click at [267, 425] on span "Procurement Department" at bounding box center [186, 433] width 169 height 16
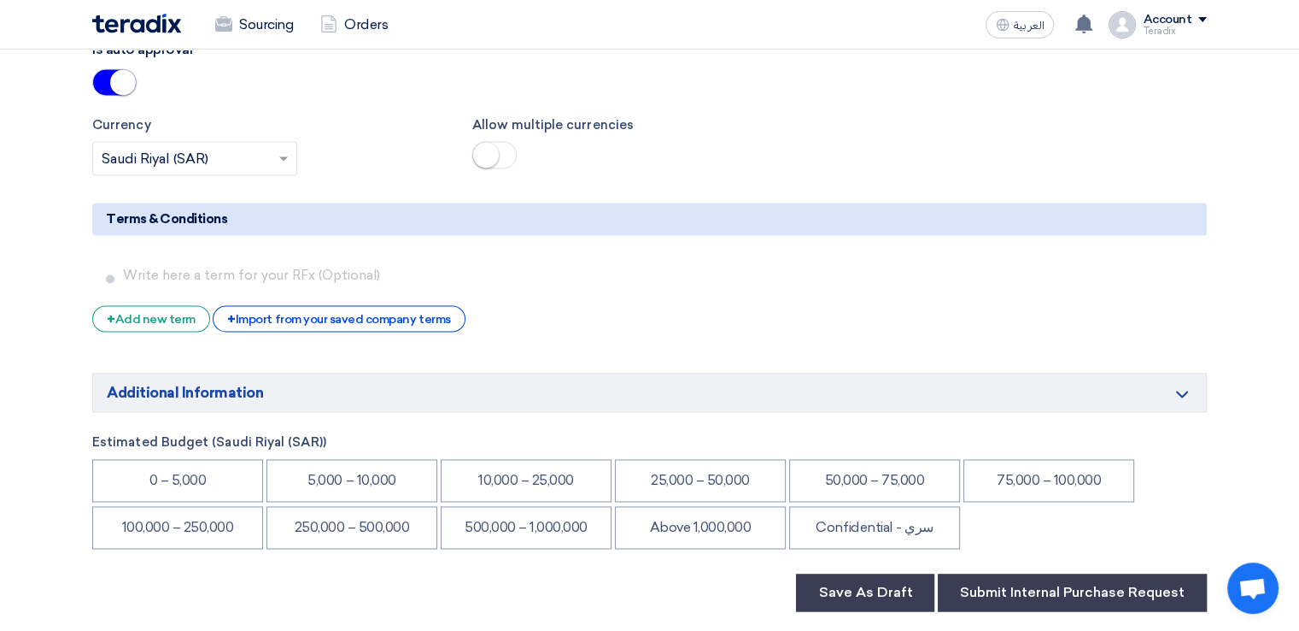
scroll to position [2463, 0]
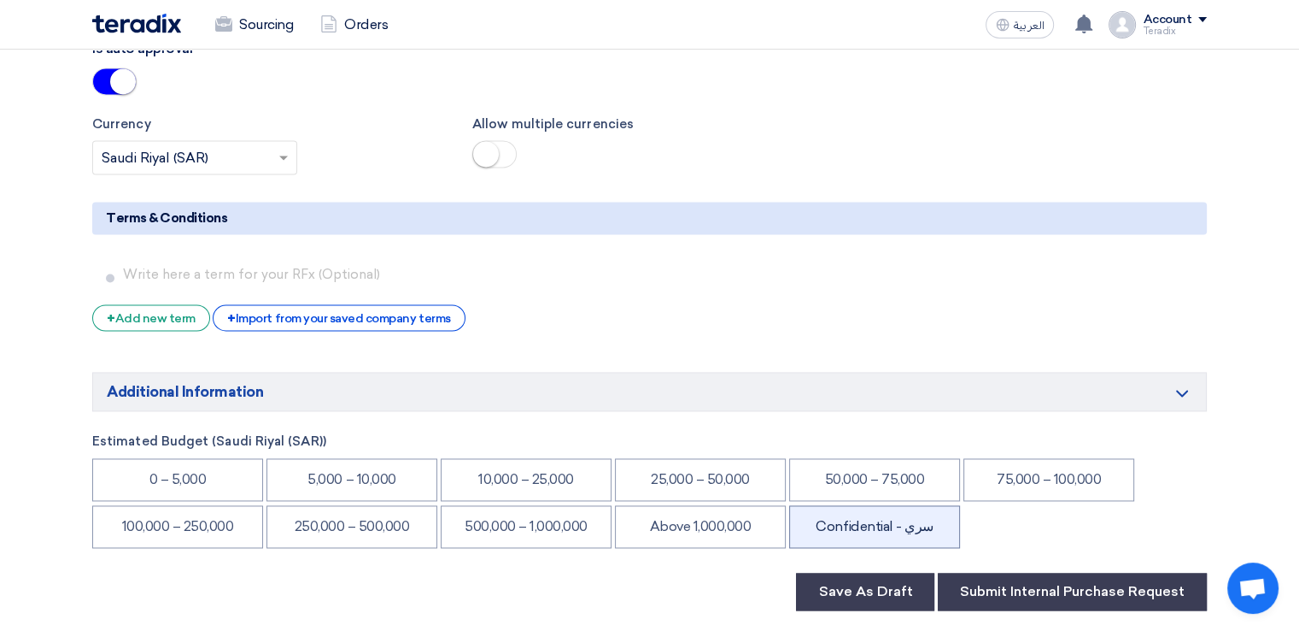
click at [895, 505] on li "Confidential - سري" at bounding box center [874, 526] width 171 height 43
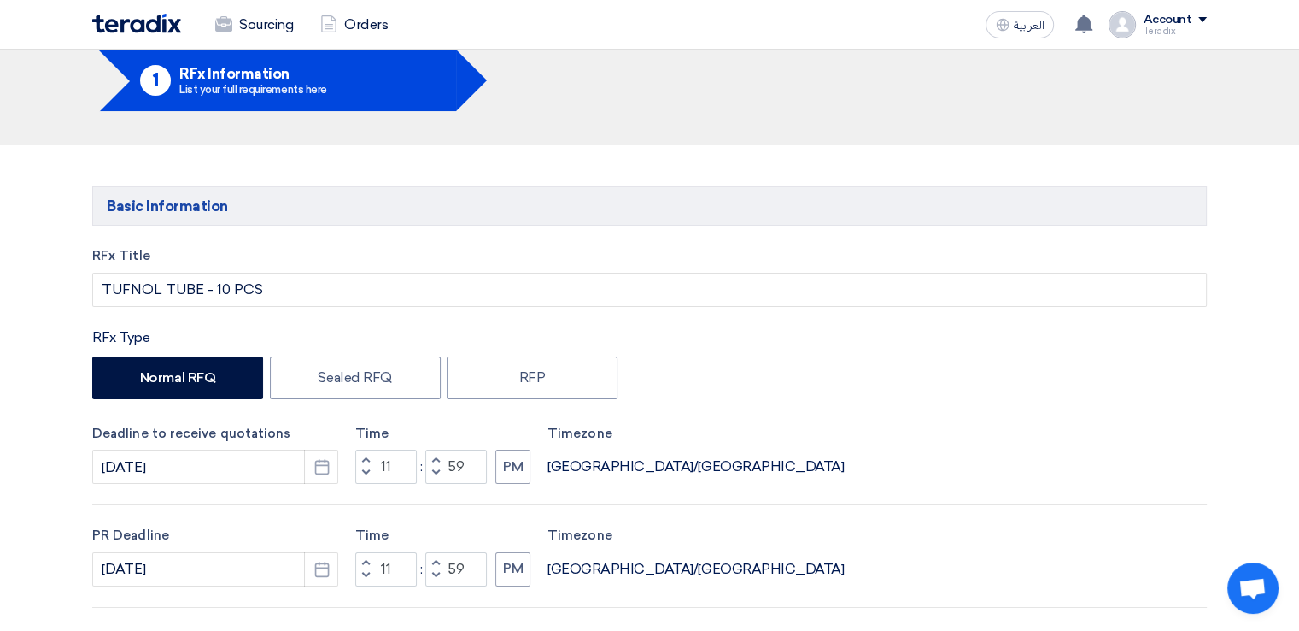
scroll to position [0, 0]
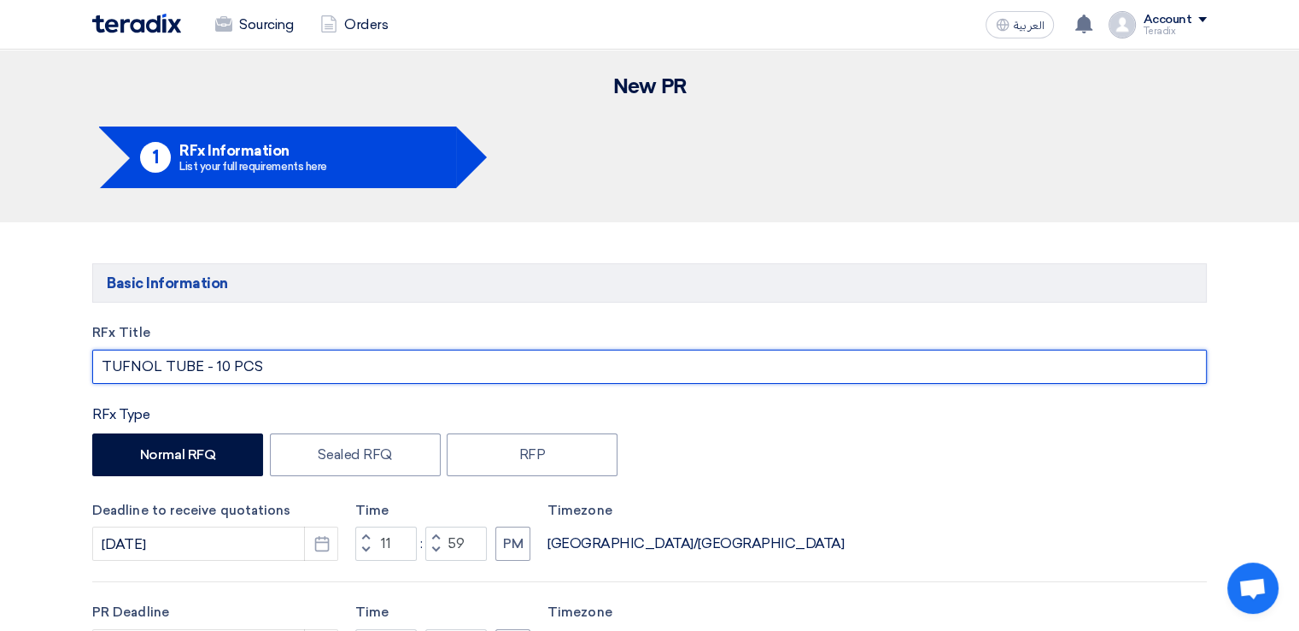
click at [642, 377] on input "TUFNOL TUBE - 10 PCS" at bounding box center [649, 366] width 1115 height 34
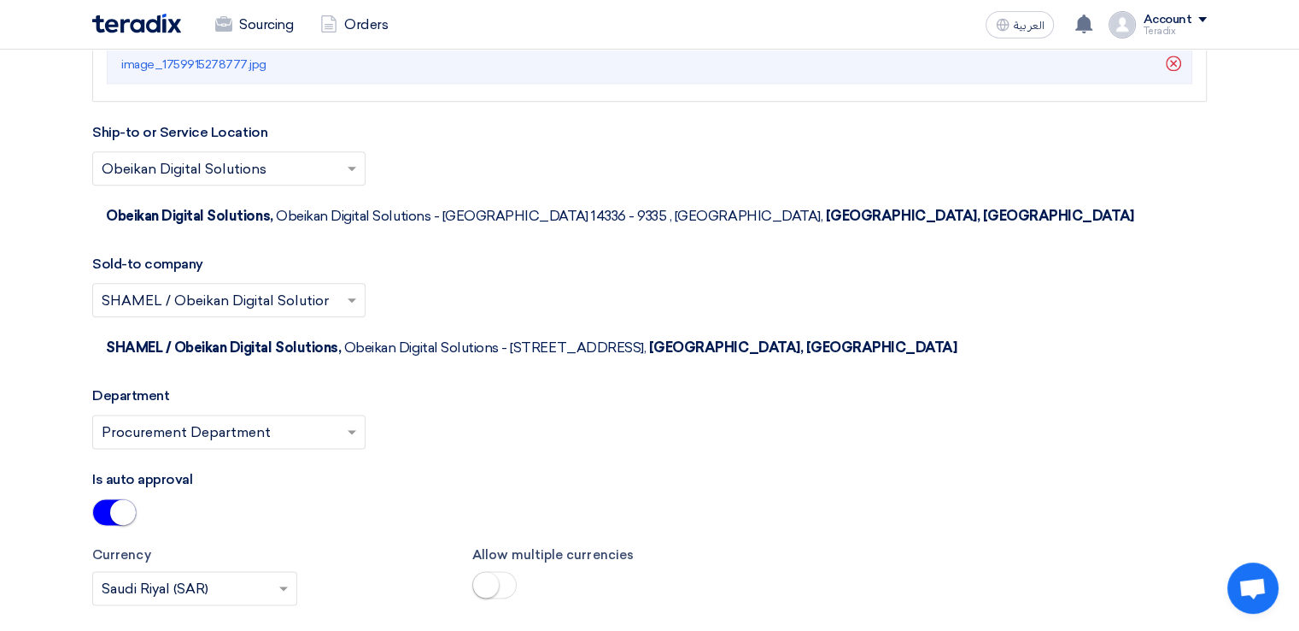
scroll to position [2792, 0]
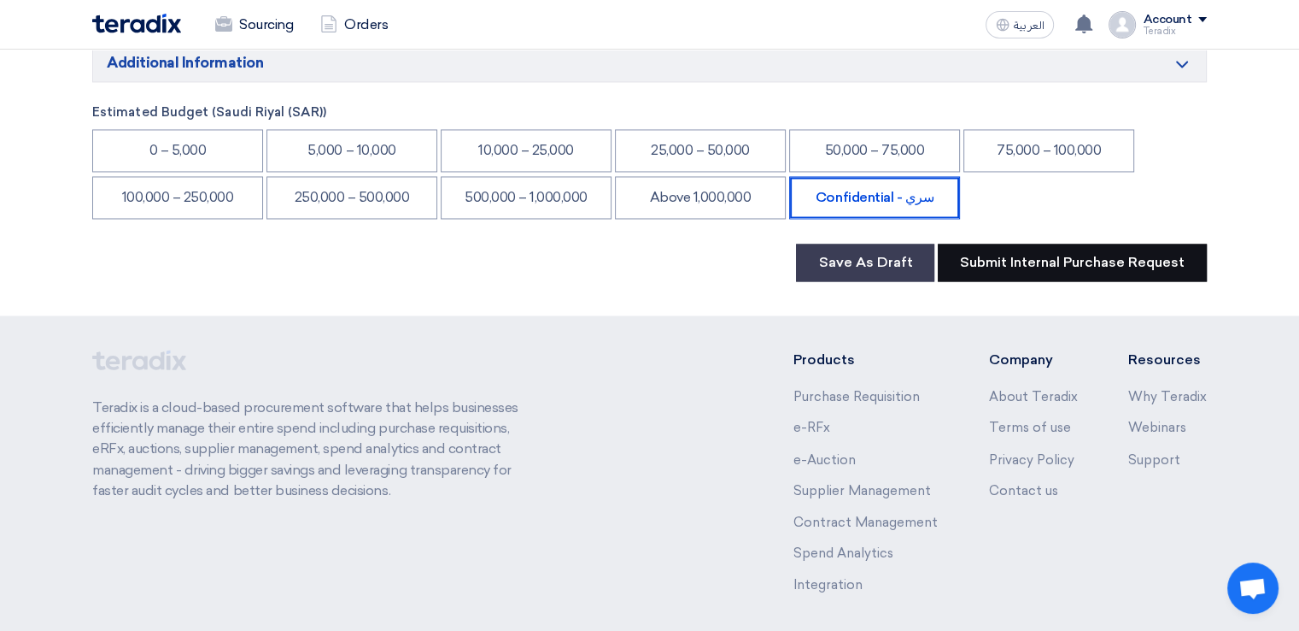
click at [1042, 243] on button "Submit Internal Purchase Request" at bounding box center [1072, 262] width 269 height 38
